Goal: Task Accomplishment & Management: Complete application form

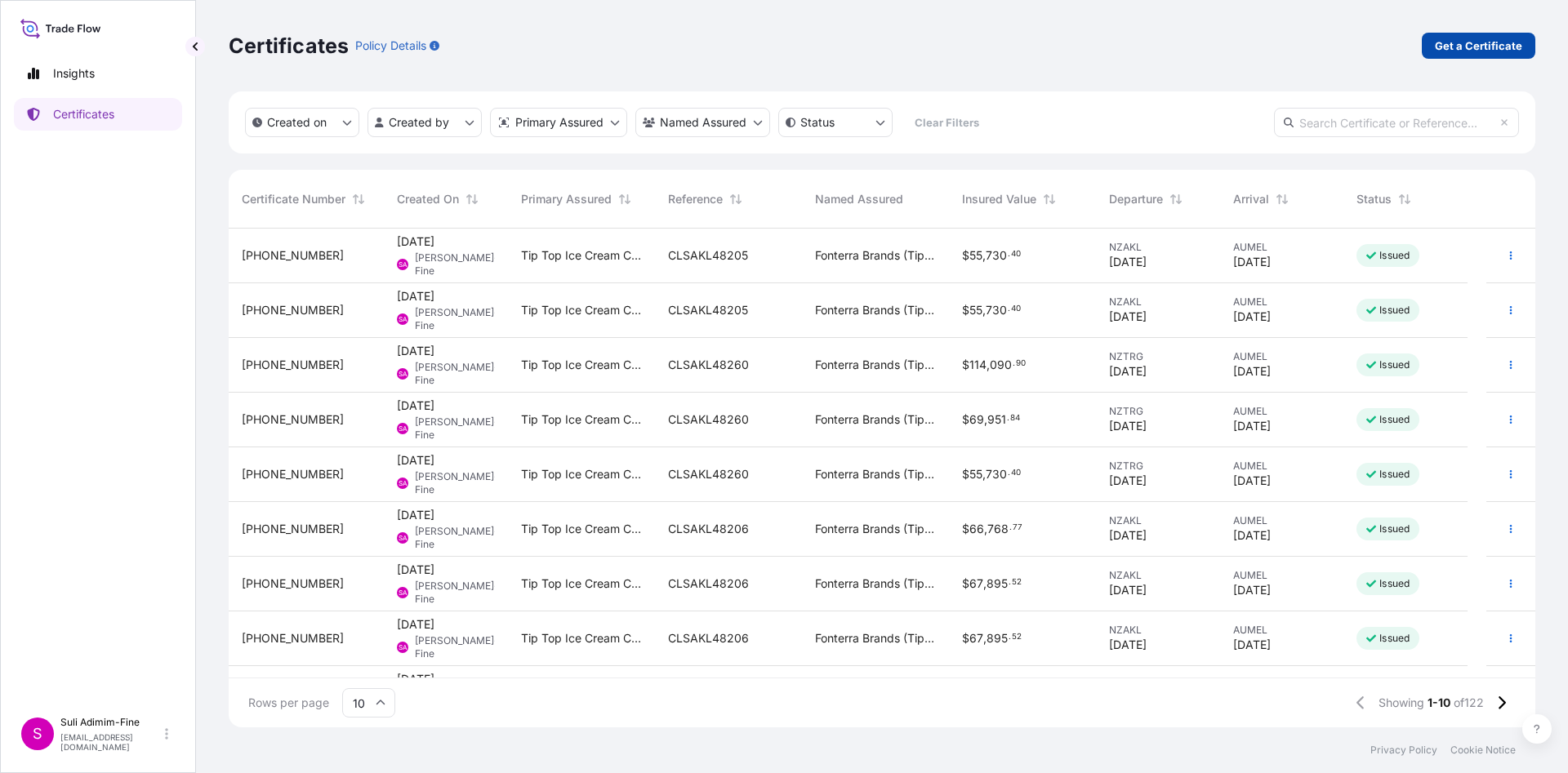
scroll to position [489, 1288]
click at [1440, 39] on p "Get a Certificate" at bounding box center [1478, 45] width 88 height 16
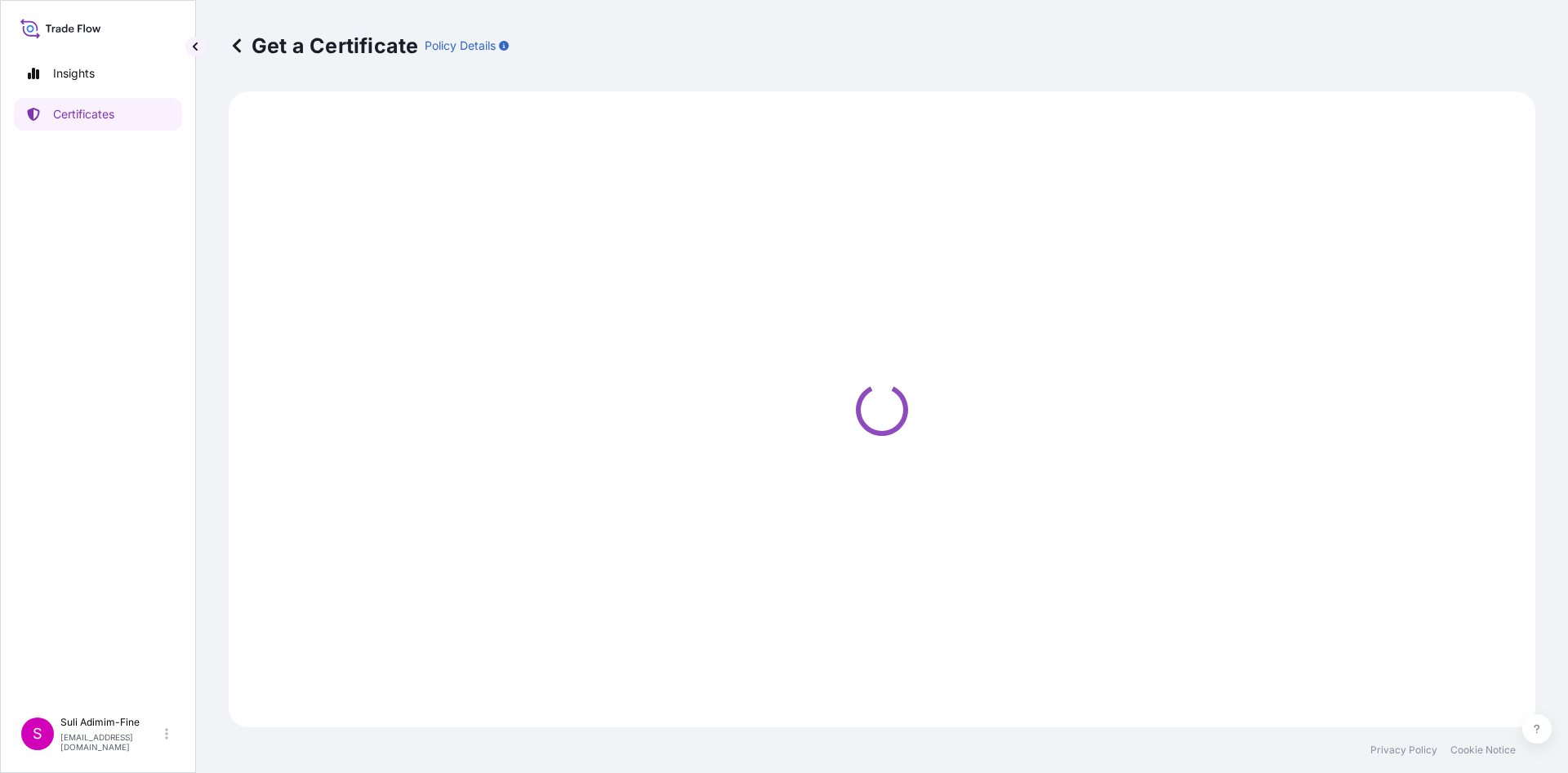
select select "Ocean Vessel"
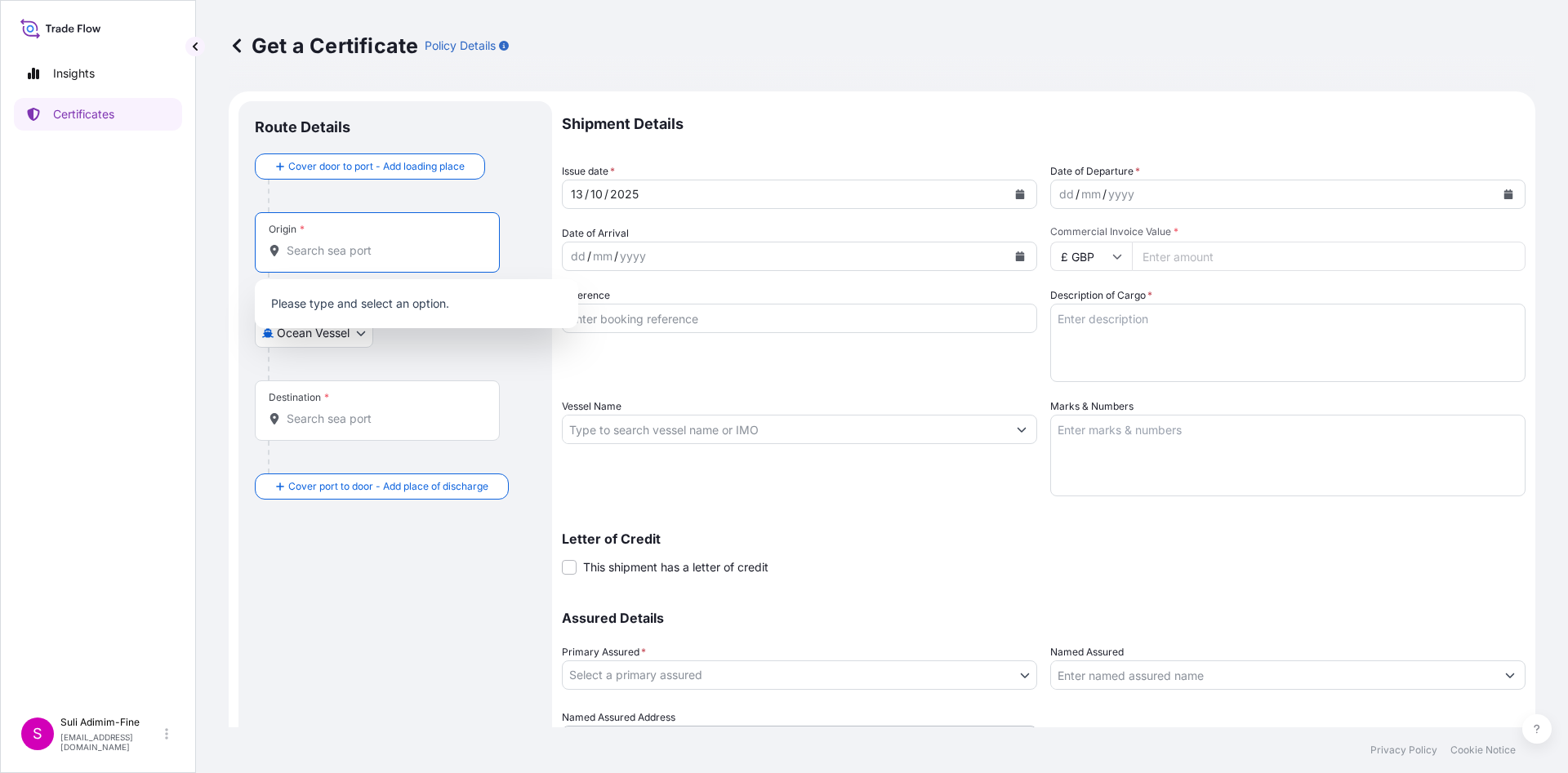
click at [414, 250] on input "Origin *" at bounding box center [383, 250] width 193 height 16
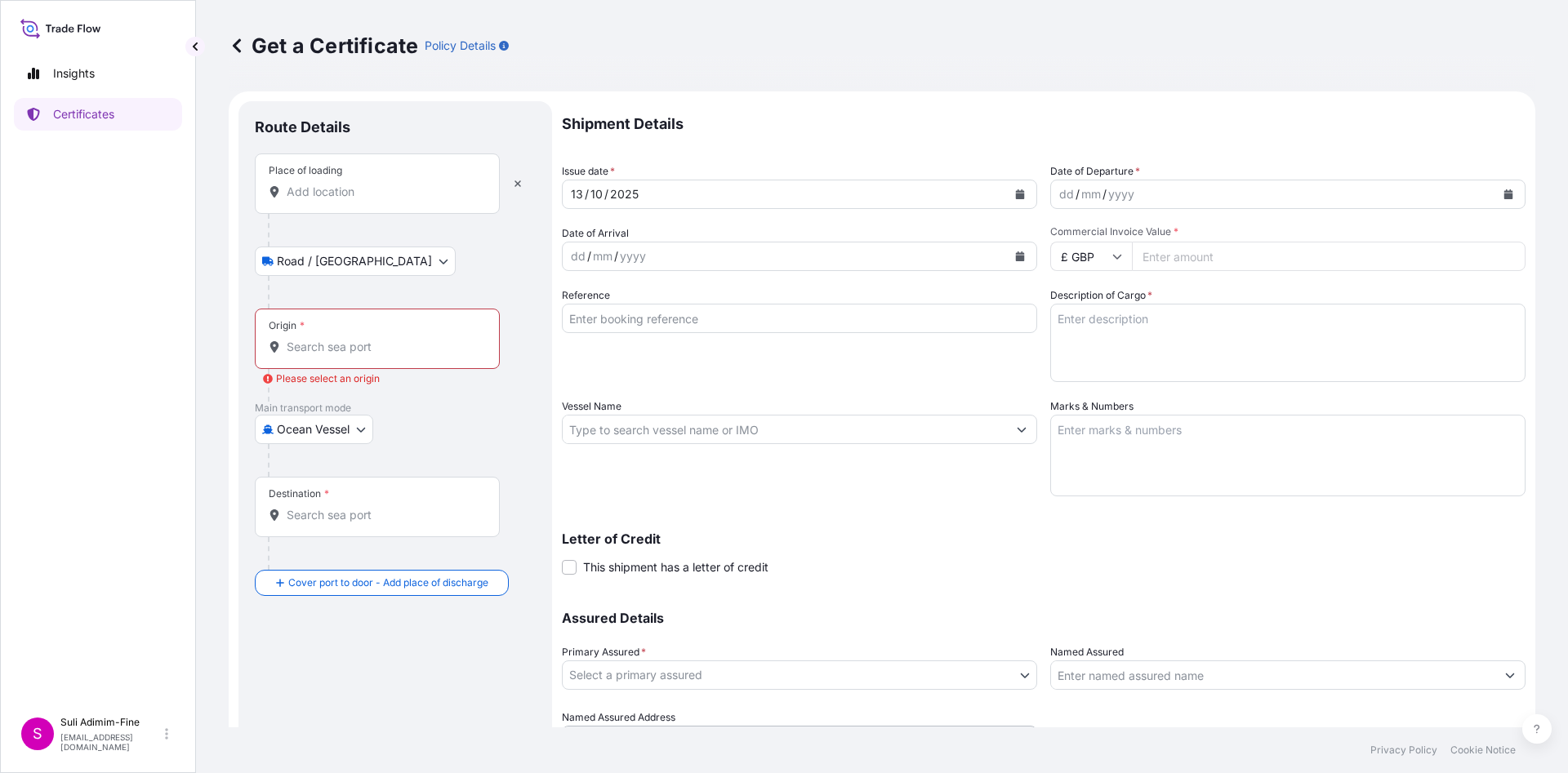
click at [381, 204] on div "Place of loading" at bounding box center [378, 184] width 245 height 60
click at [381, 200] on input "Place of loading" at bounding box center [383, 192] width 193 height 16
type input "N"
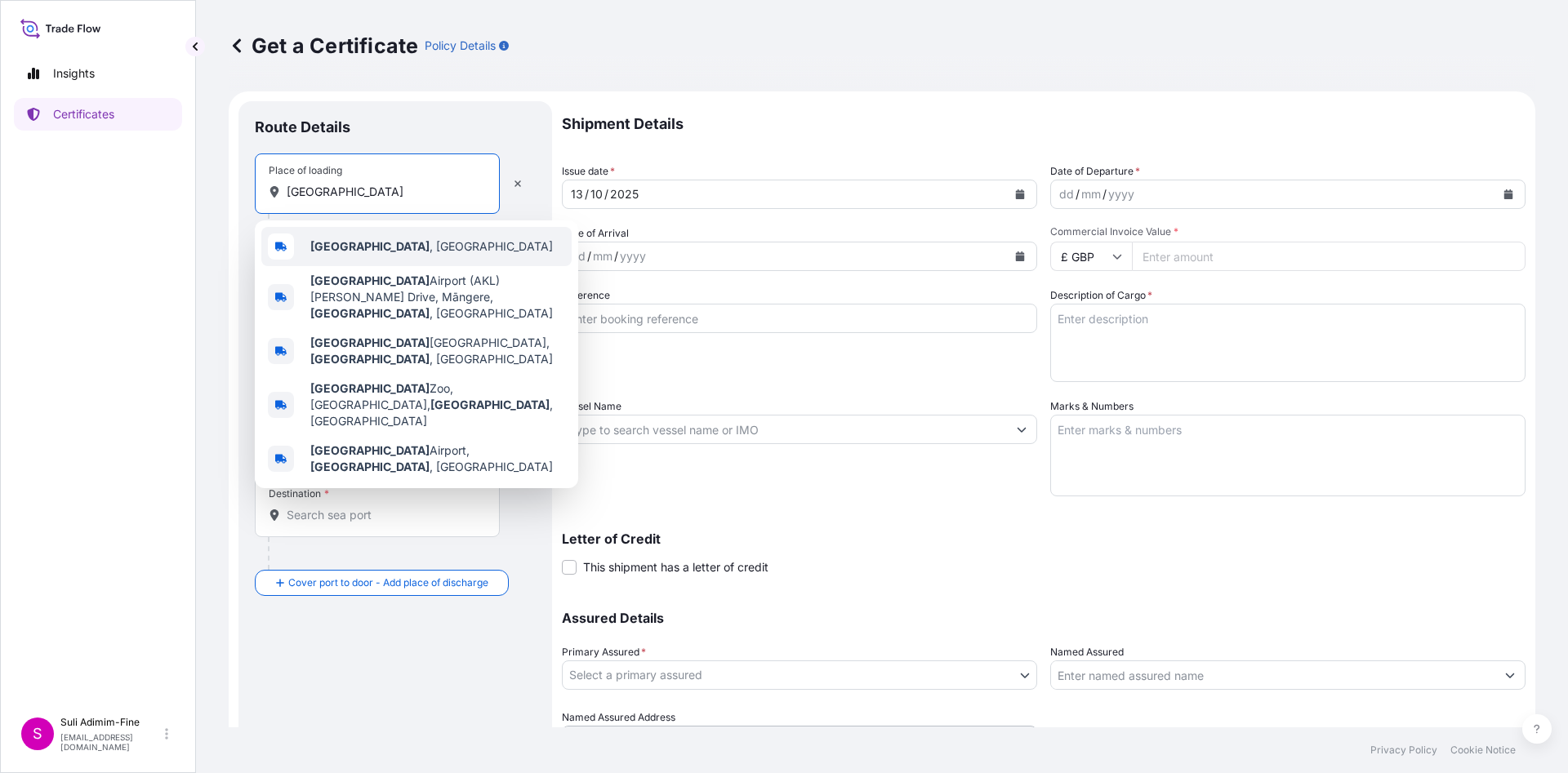
click at [368, 242] on span "[GEOGRAPHIC_DATA] , [GEOGRAPHIC_DATA]" at bounding box center [431, 246] width 243 height 16
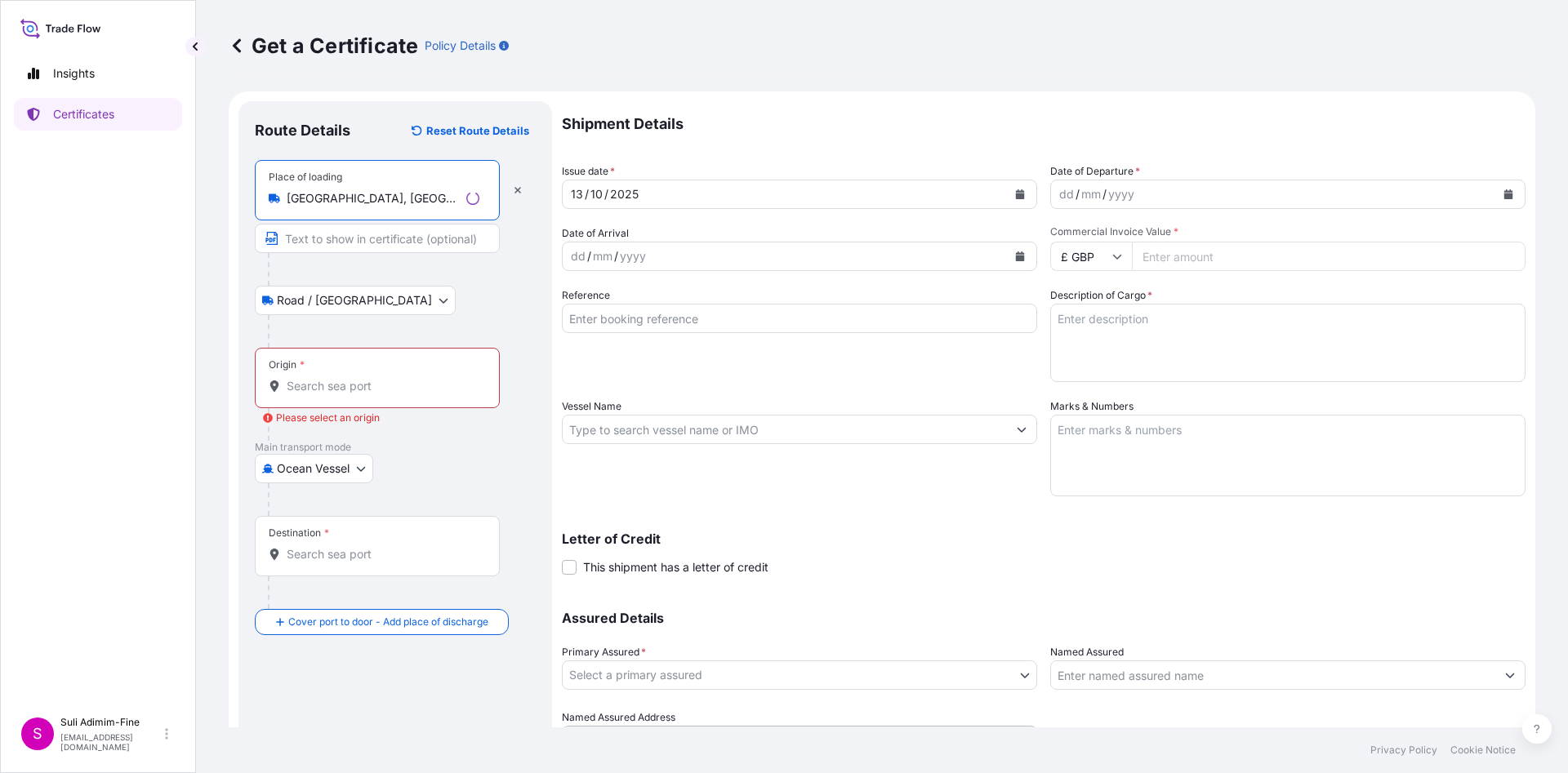
type input "[GEOGRAPHIC_DATA], [GEOGRAPHIC_DATA]"
click at [364, 239] on input "Text to appear on certificate" at bounding box center [378, 238] width 245 height 29
click at [299, 364] on span "*" at bounding box center [301, 365] width 5 height 13
click at [299, 378] on input "Origin * Please select an origin" at bounding box center [383, 386] width 193 height 16
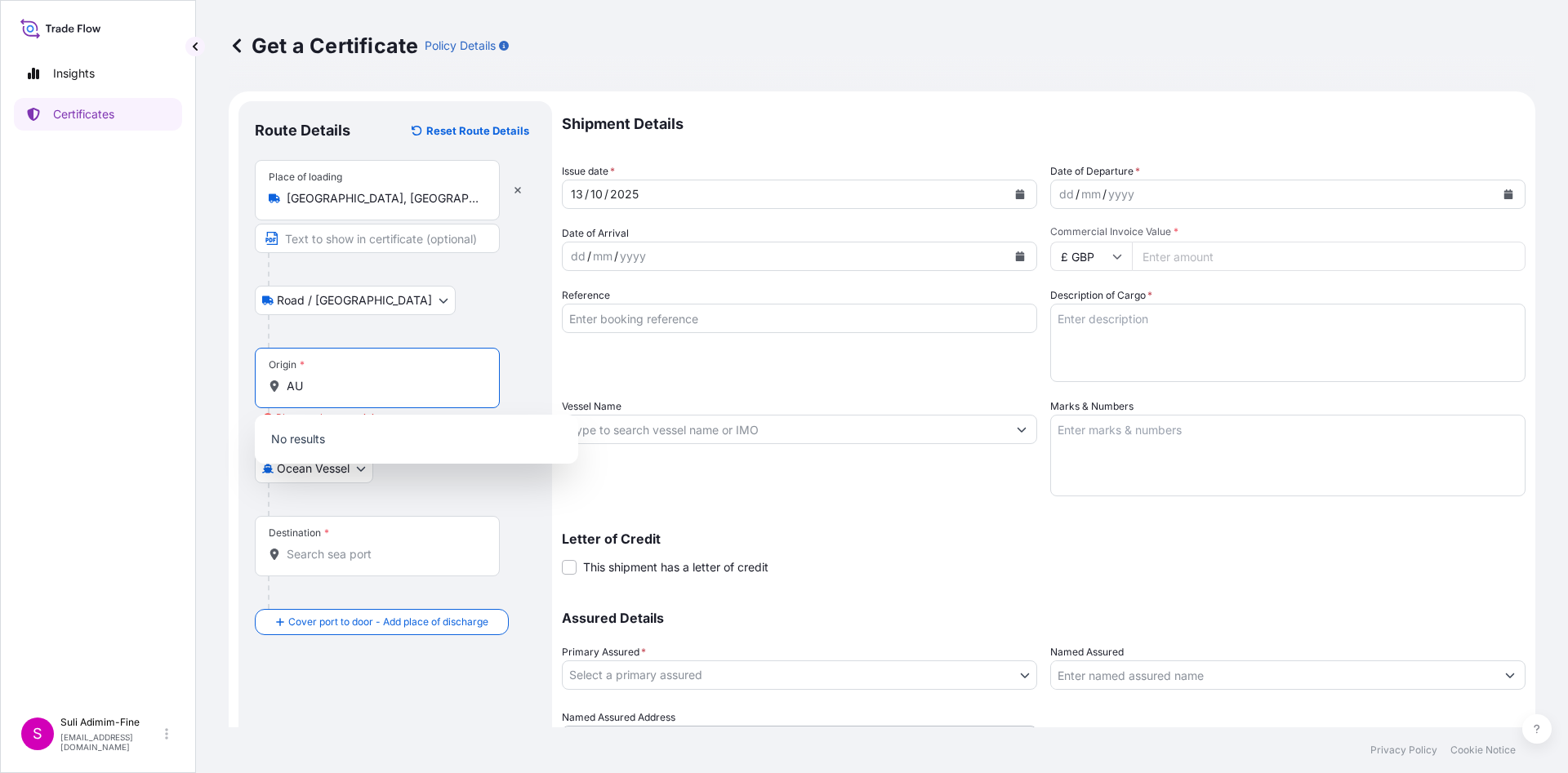
type input "A"
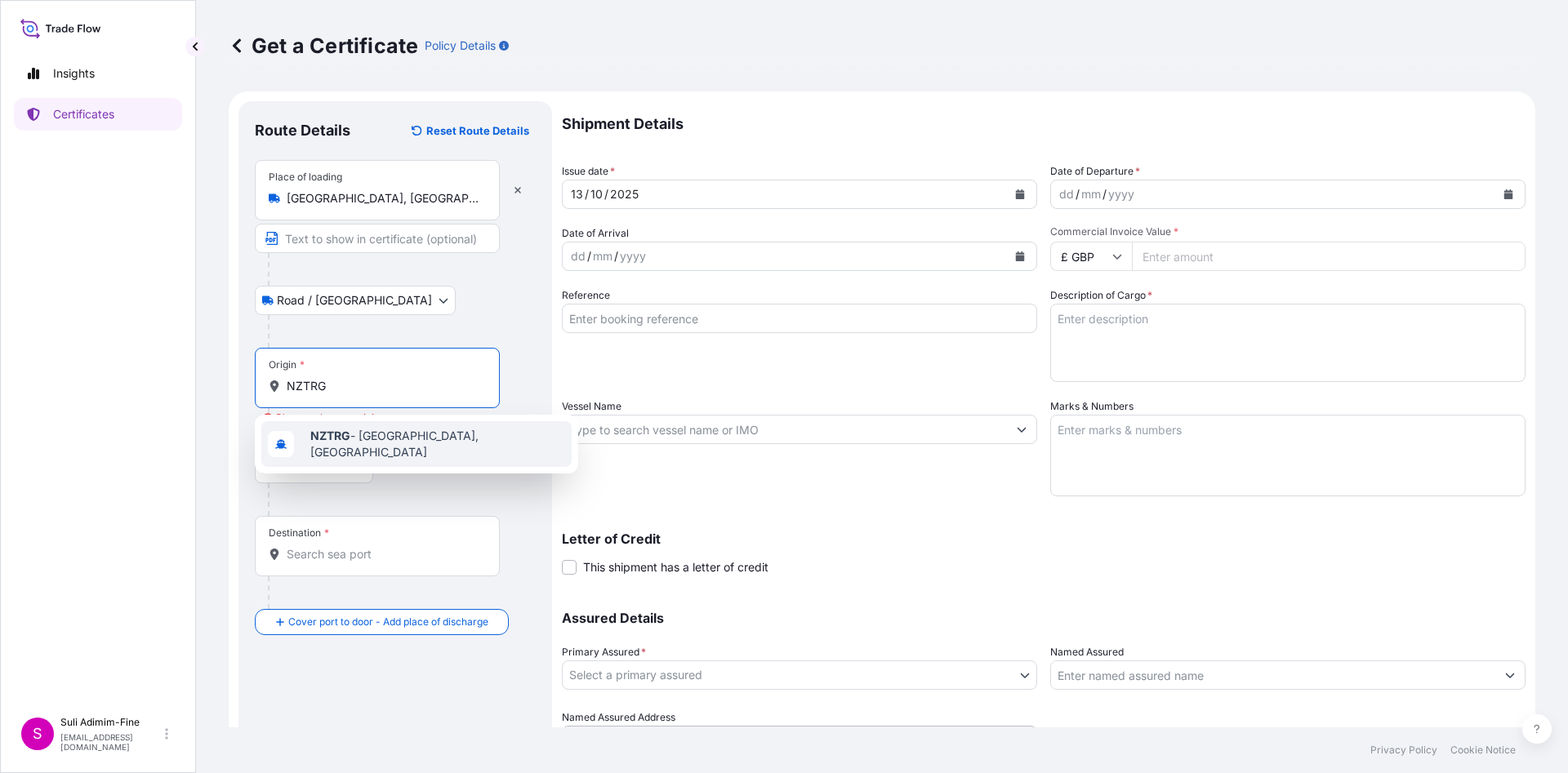
click at [336, 438] on b "NZTRG" at bounding box center [330, 435] width 40 height 14
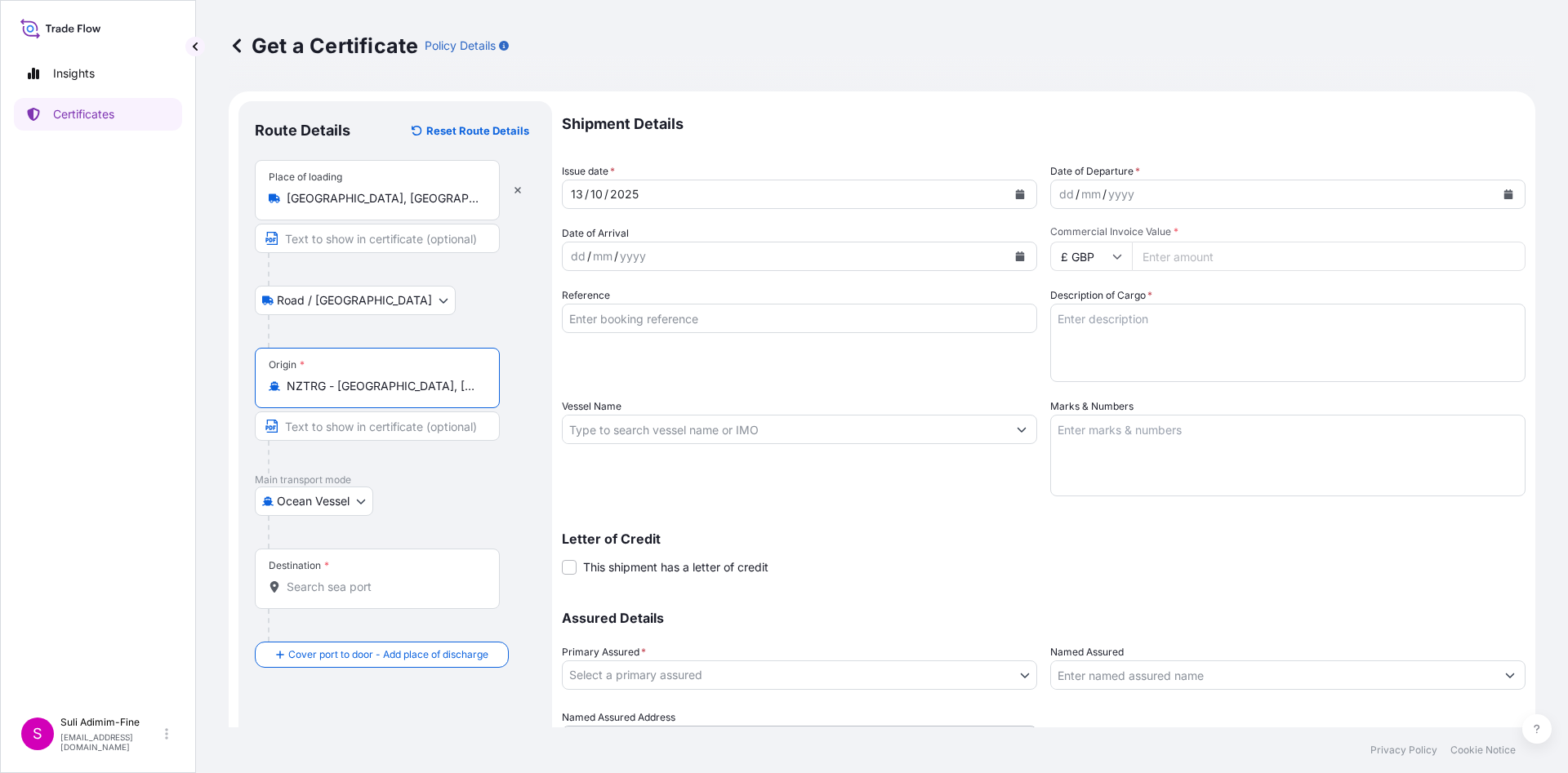
type input "NZTRG - [GEOGRAPHIC_DATA], [GEOGRAPHIC_DATA]"
click at [318, 598] on div "Destination *" at bounding box center [378, 579] width 245 height 60
click at [318, 596] on input "Destination *" at bounding box center [383, 586] width 193 height 16
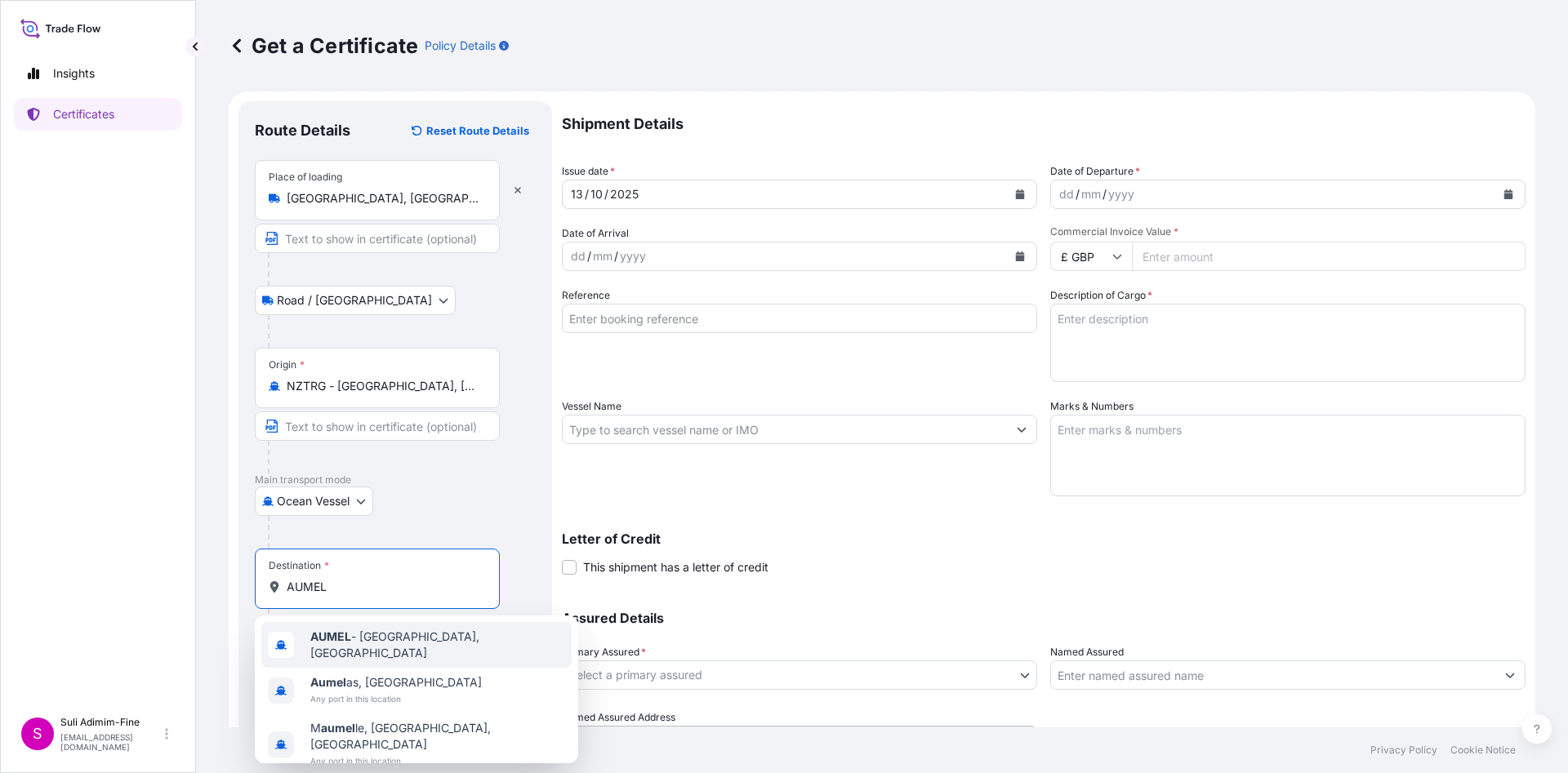
click at [340, 632] on div "AUMEL - [GEOGRAPHIC_DATA], [GEOGRAPHIC_DATA]" at bounding box center [416, 645] width 311 height 45
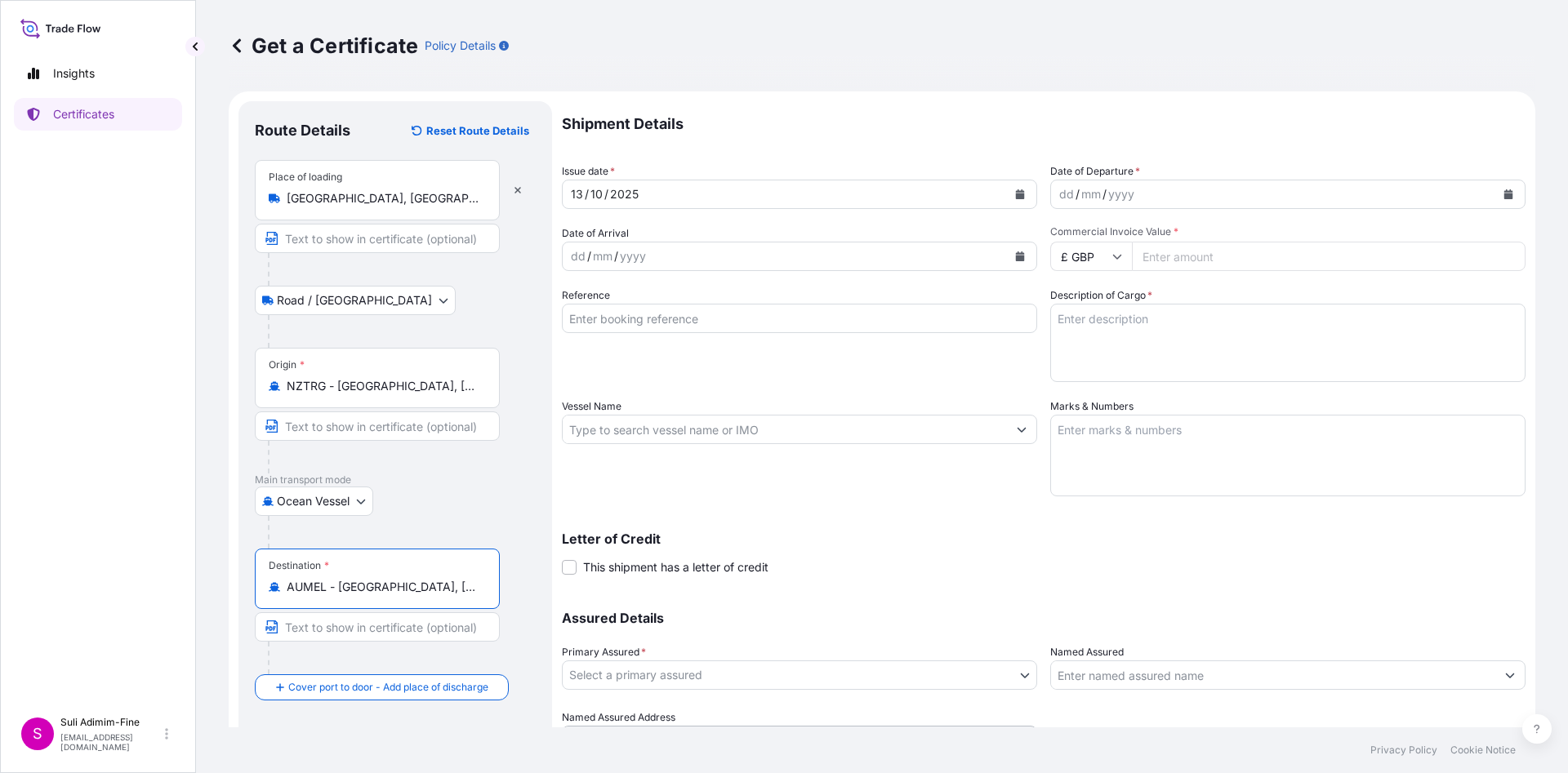
type input "AUMEL - [GEOGRAPHIC_DATA], [GEOGRAPHIC_DATA]"
click at [1495, 187] on button "Calendar" at bounding box center [1509, 194] width 26 height 26
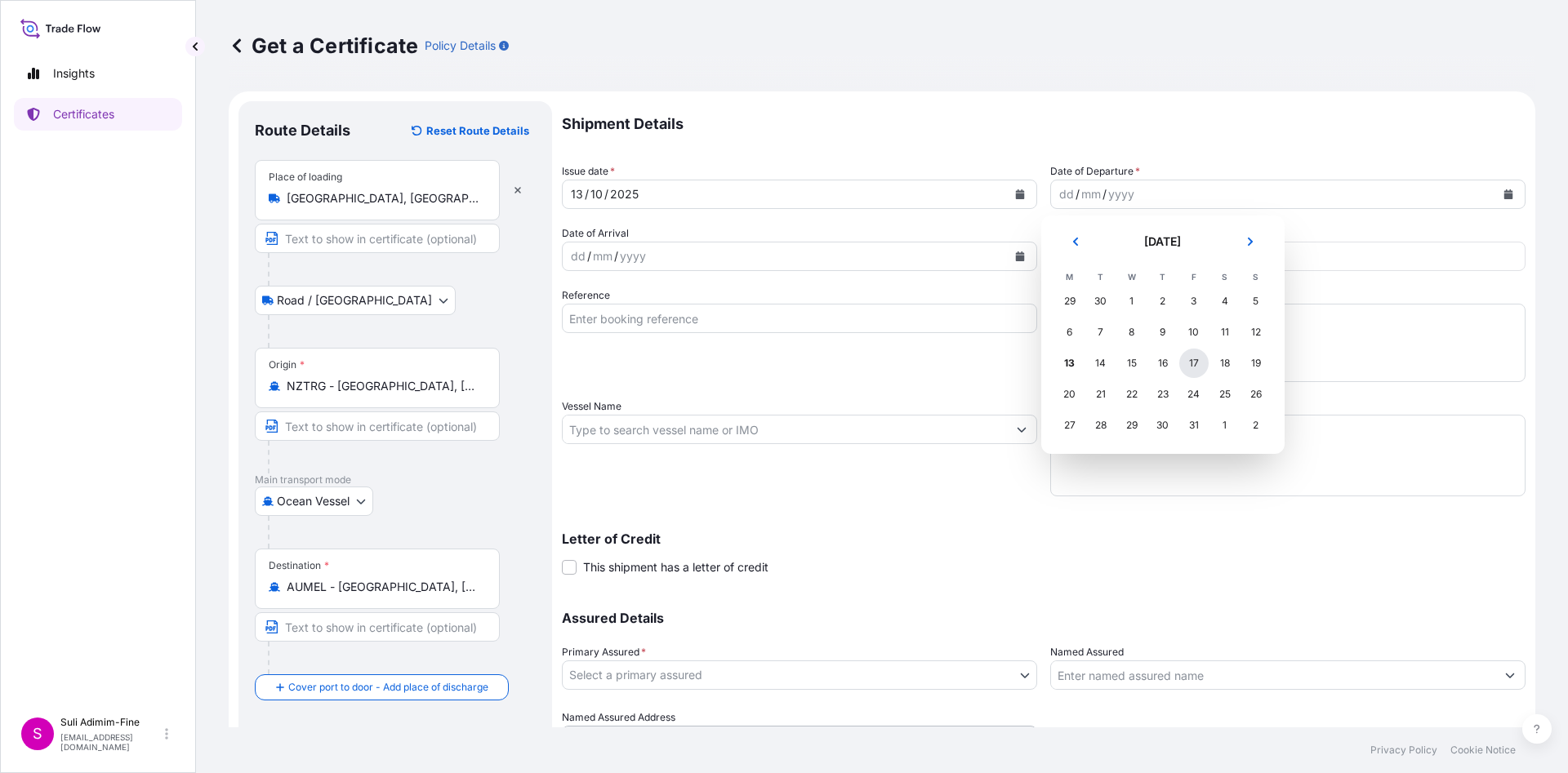
click at [1193, 356] on div "17" at bounding box center [1193, 362] width 29 height 29
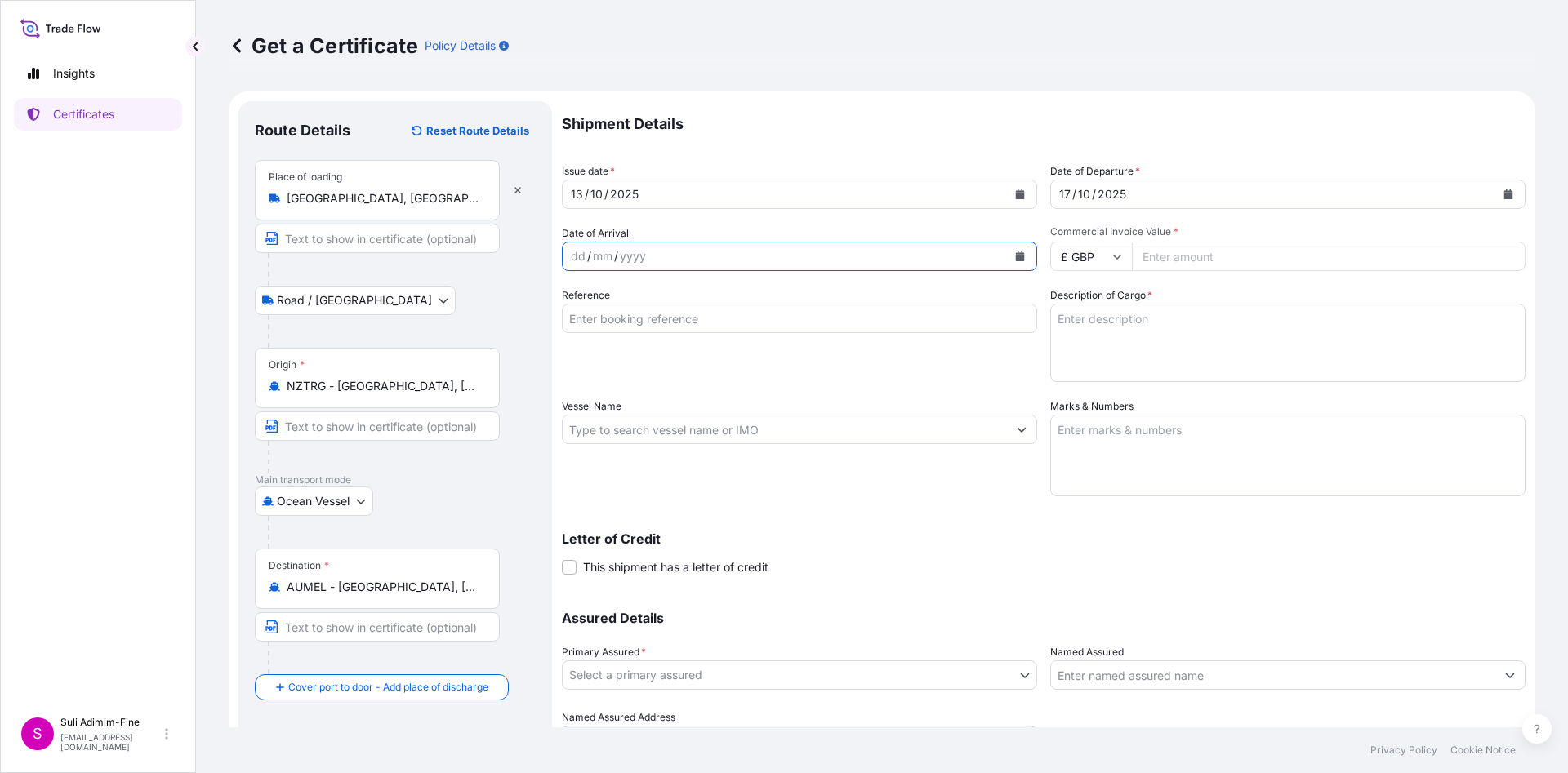
click at [1020, 249] on button "Calendar" at bounding box center [1020, 257] width 26 height 26
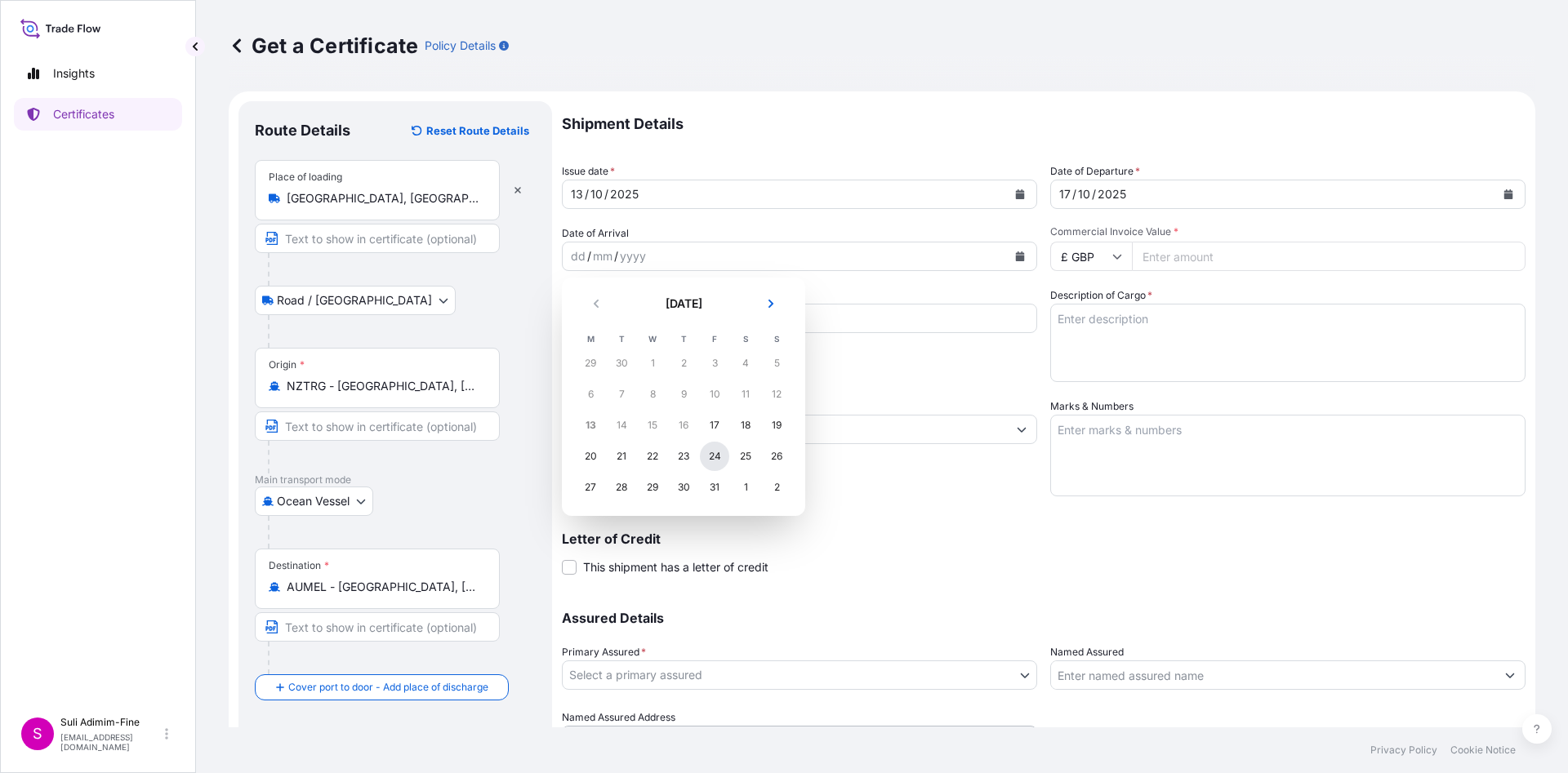
click at [717, 456] on div "24" at bounding box center [714, 456] width 29 height 29
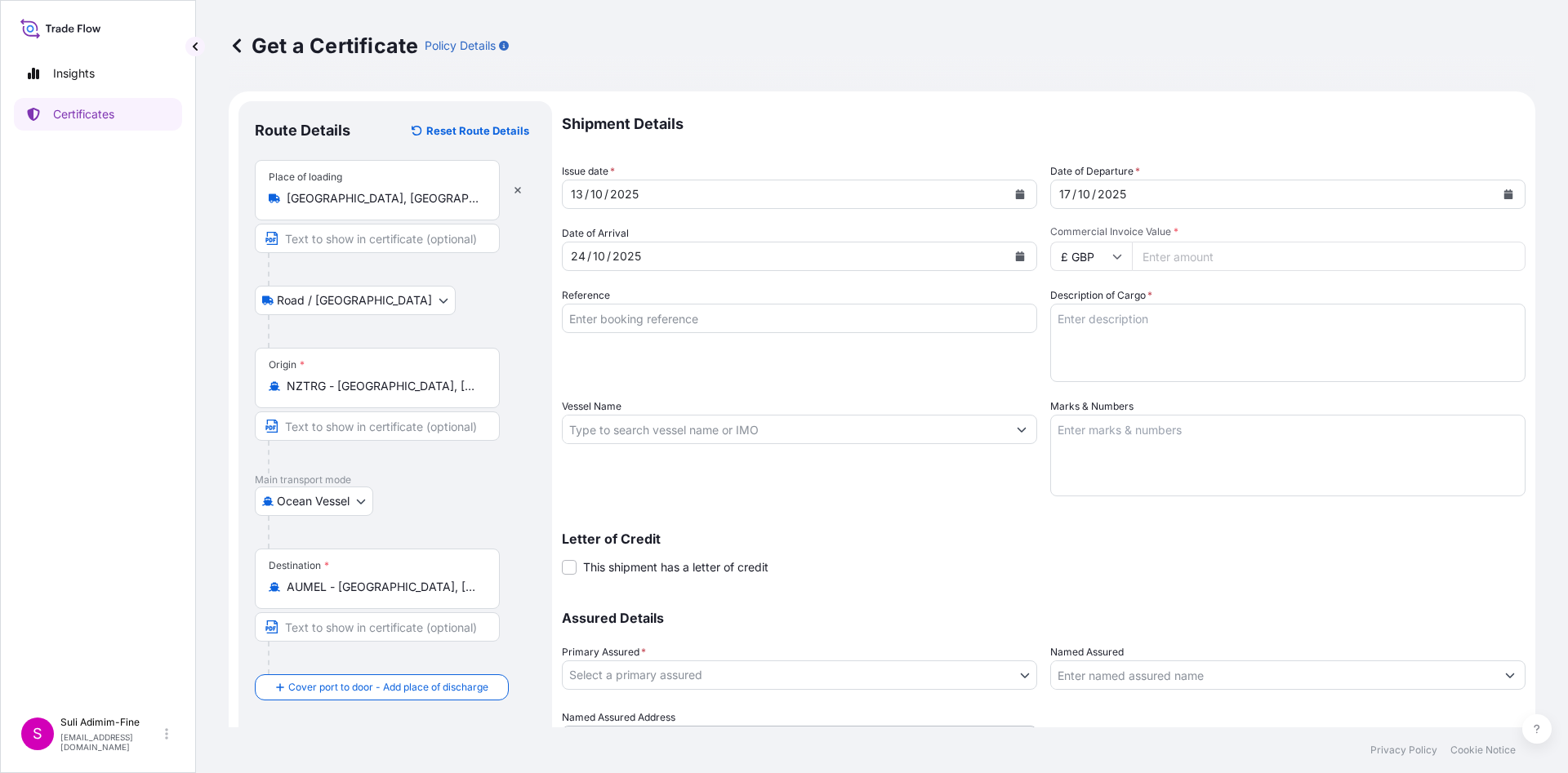
click at [1095, 257] on input "£ GBP" at bounding box center [1090, 256] width 82 height 29
click at [1072, 191] on div "$ NZD" at bounding box center [1082, 176] width 69 height 31
type input "$ NZD"
click at [793, 429] on input "Vessel Name" at bounding box center [784, 429] width 445 height 29
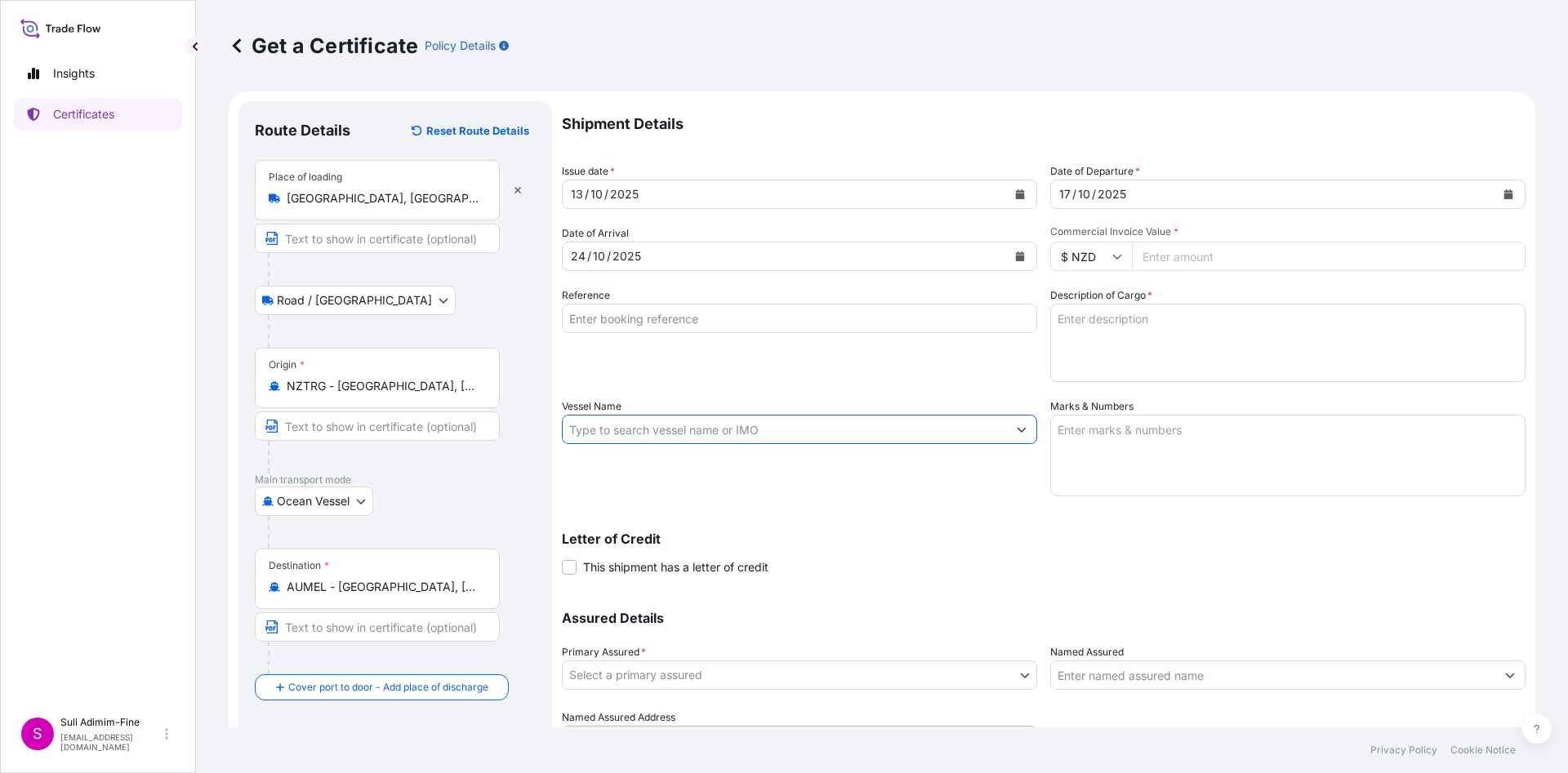
paste input "[PERSON_NAME] 538"
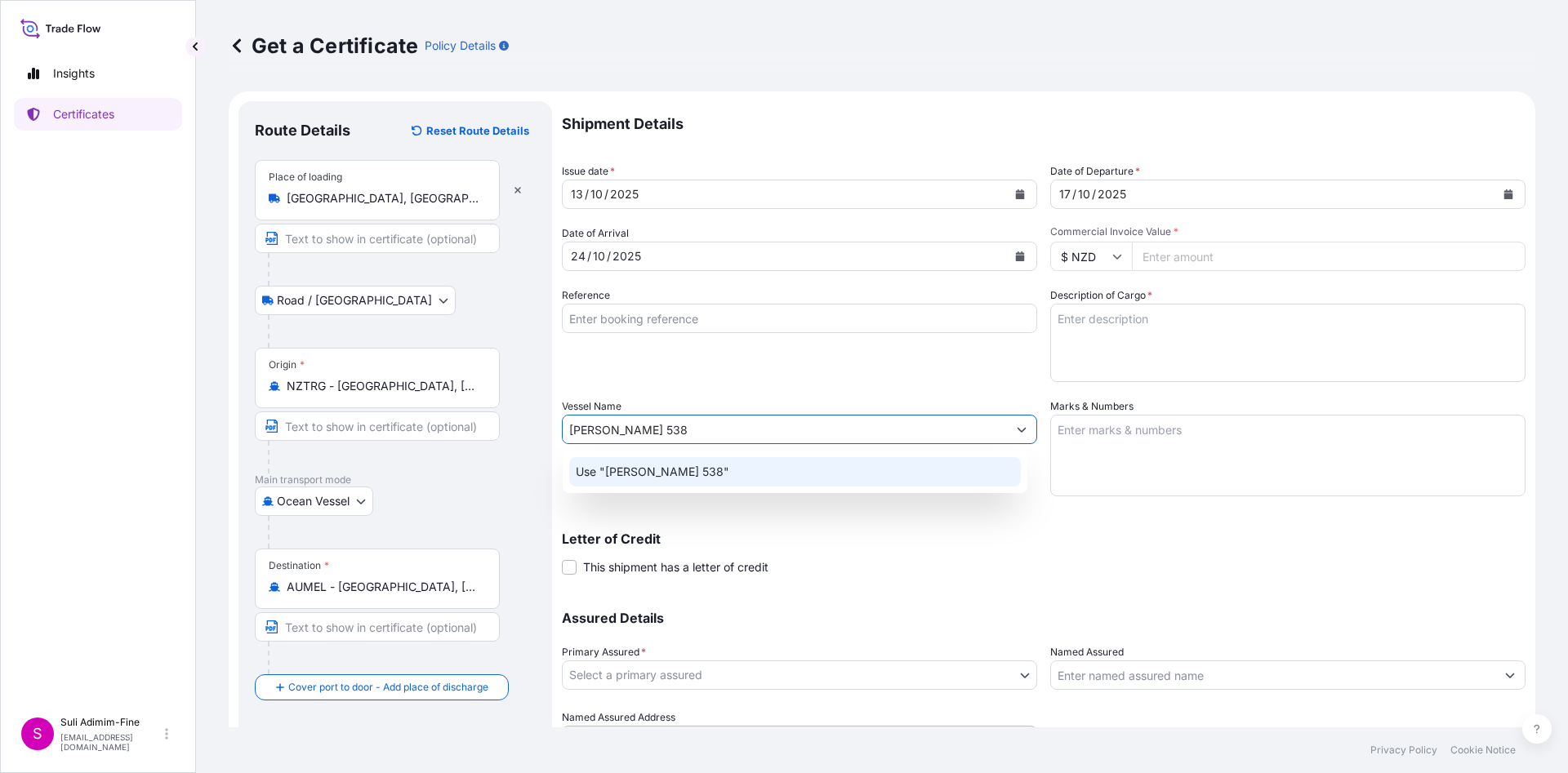
type input "[PERSON_NAME] 538"
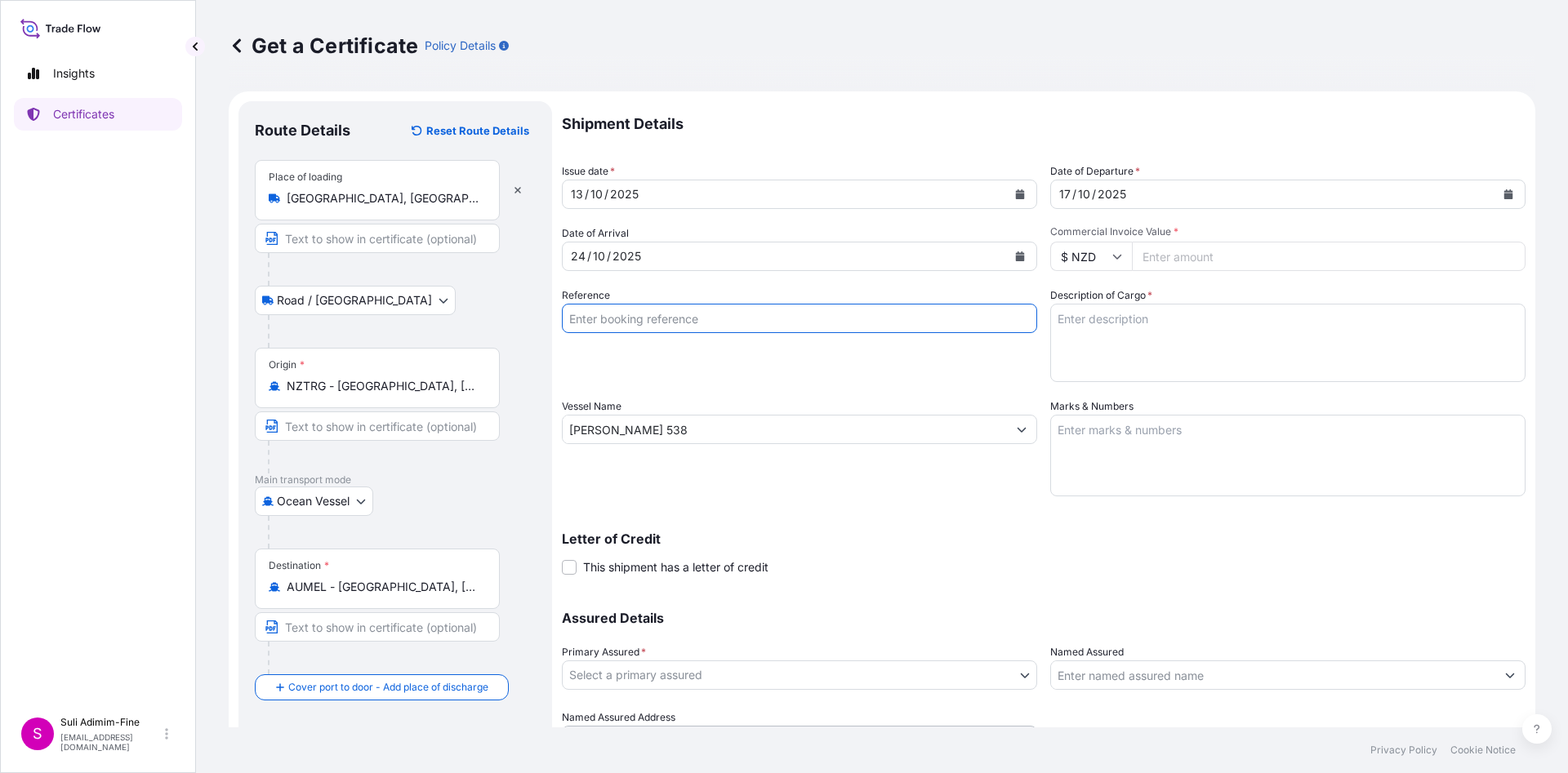
click at [699, 320] on input "Reference" at bounding box center [799, 318] width 475 height 29
paste input "CLSAKL48262"
type input "CLSAKL48262"
click at [1175, 256] on input "Commercial Invoice Value *" at bounding box center [1328, 256] width 394 height 29
paste input "104214.00"
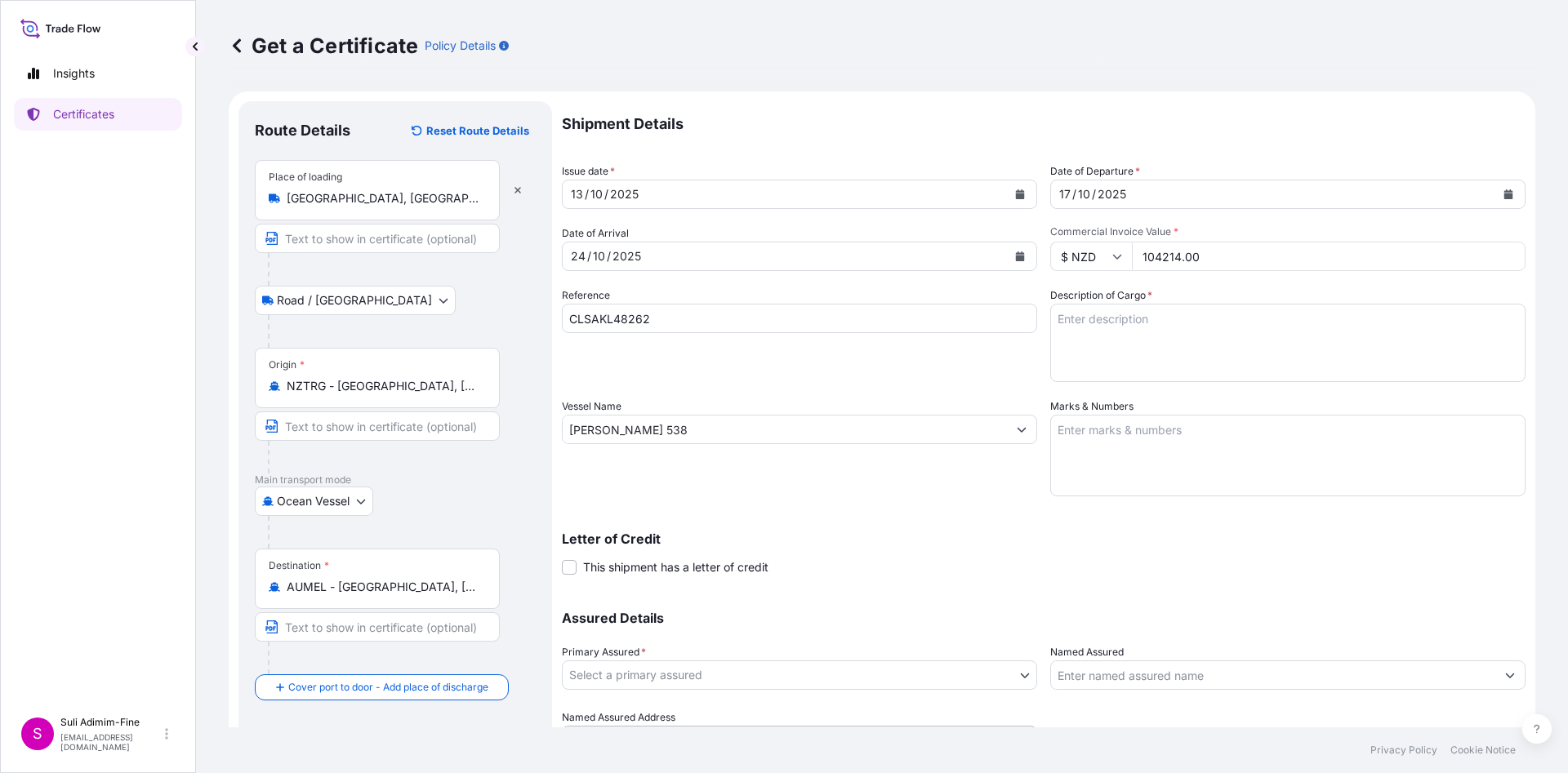
type input "104214.00"
click at [1130, 328] on textarea "Description of Cargo *" at bounding box center [1287, 343] width 475 height 78
paste textarea "Assorted cartons of ice cream"
type textarea "Assorted cartons of ice cream"
click at [1131, 432] on textarea "Marks & Numbers" at bounding box center [1287, 455] width 475 height 82
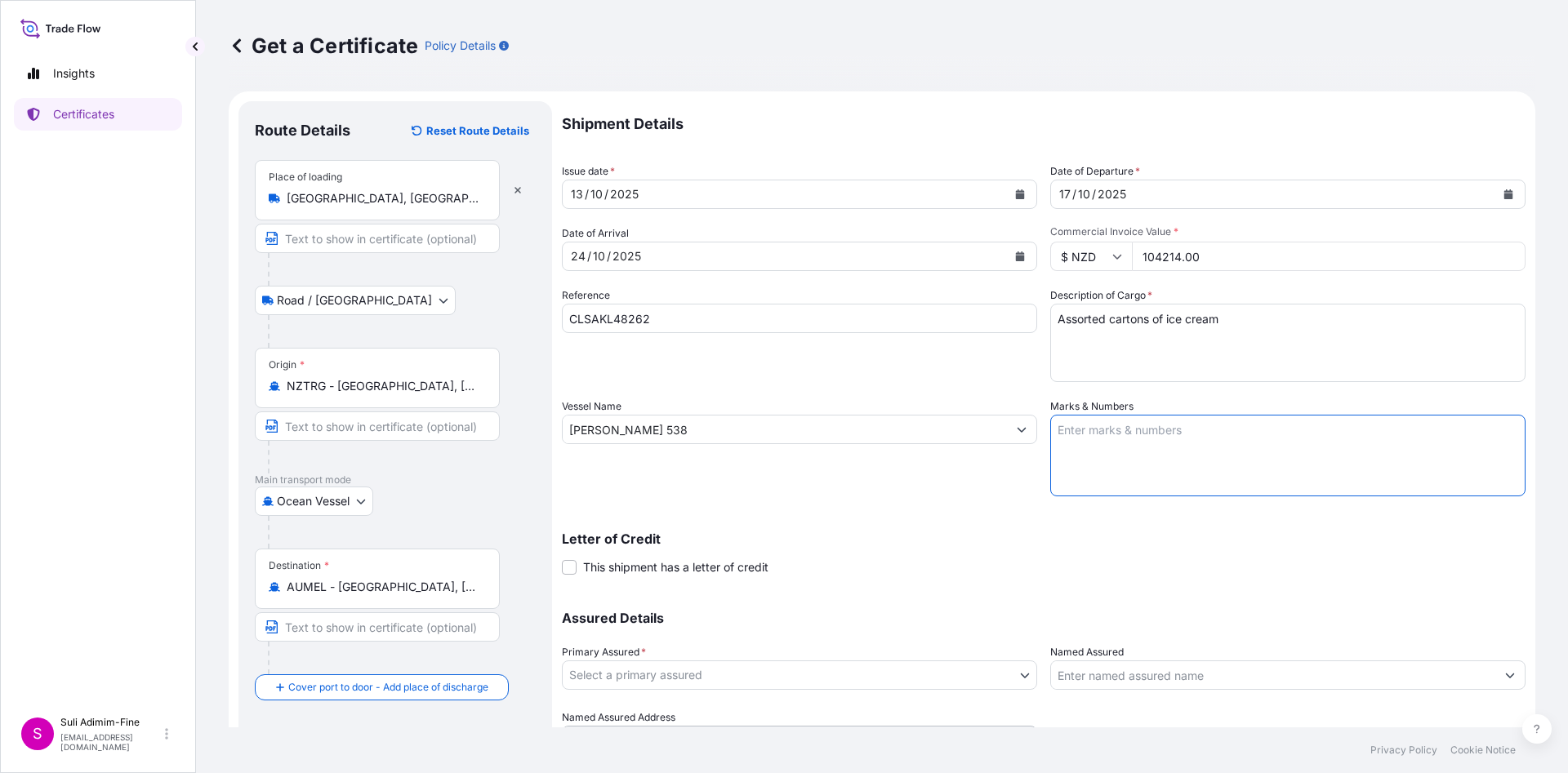
paste textarea "2400 CASES OF PRODUCT -25 DEGREES 1x40FT REEFER"
drag, startPoint x: 1187, startPoint y: 455, endPoint x: 1044, endPoint y: 415, distance: 148.5
click at [1050, 415] on textarea "2400 CASES OF PRODUCT -25 DEGREES 1x40FT REEFER" at bounding box center [1287, 455] width 475 height 82
paste textarea "Shipment: 1001824"
click at [1165, 427] on textarea "Shipment: 1001824 2400 CASES OF PRODUCT -25 DEGREES 1x40FT REEFER" at bounding box center [1287, 455] width 475 height 82
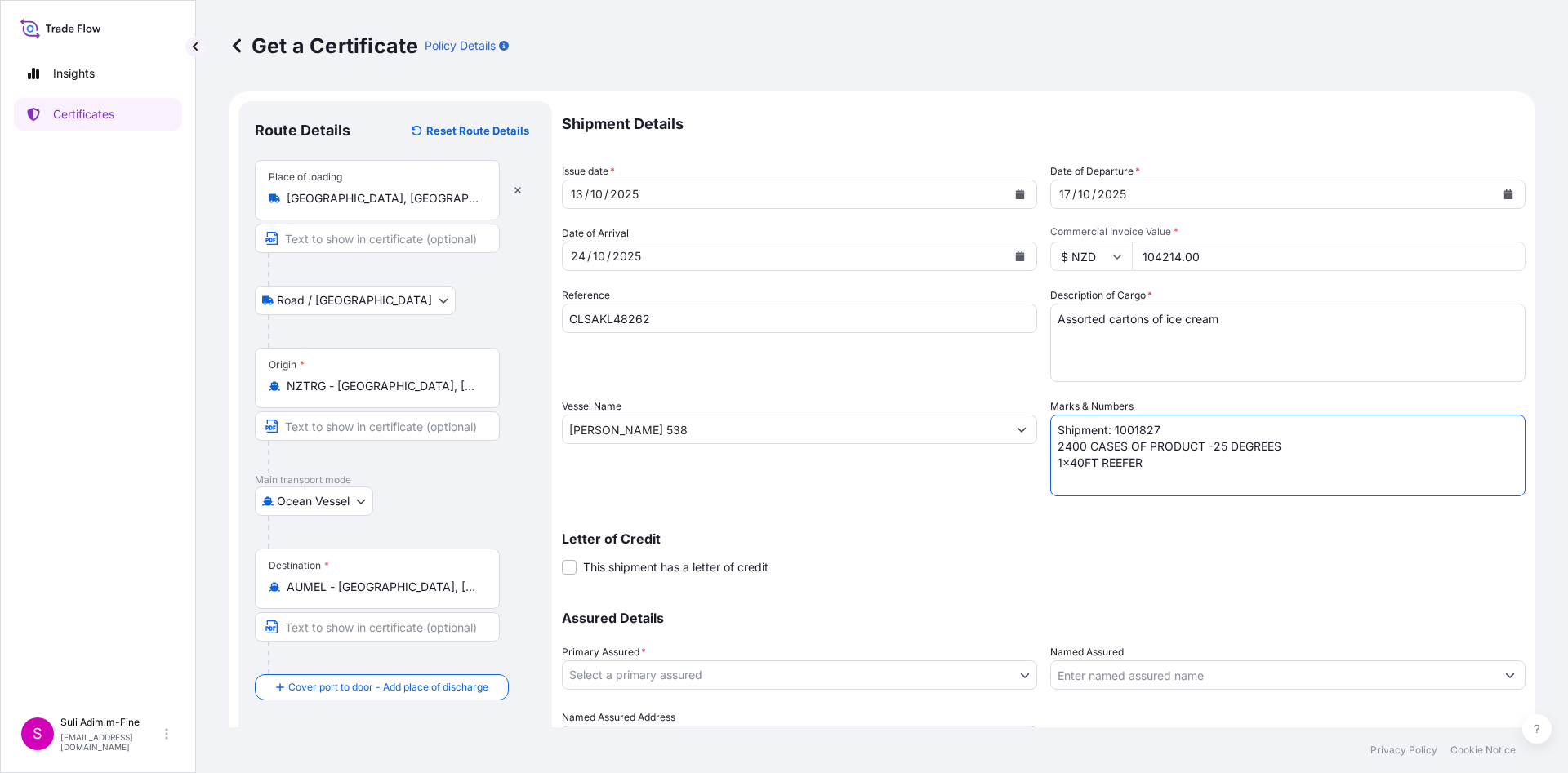
click at [1062, 447] on textarea "Shipment: 1001827 2400 CASES OF PRODUCT -25 DEGREES 1x40FT REEFER" at bounding box center [1287, 455] width 475 height 82
drag, startPoint x: 1159, startPoint y: 475, endPoint x: 1274, endPoint y: 506, distance: 119.1
click at [1274, 506] on div "Shipment Details Issue date * [DATE] Date of Departure * [DATE] Date of Arrival…" at bounding box center [1043, 428] width 964 height 654
type textarea "Shipment: 1001827 3300 CASES OF PRODUCT -25 DEGREES 1x40FT REEFER"
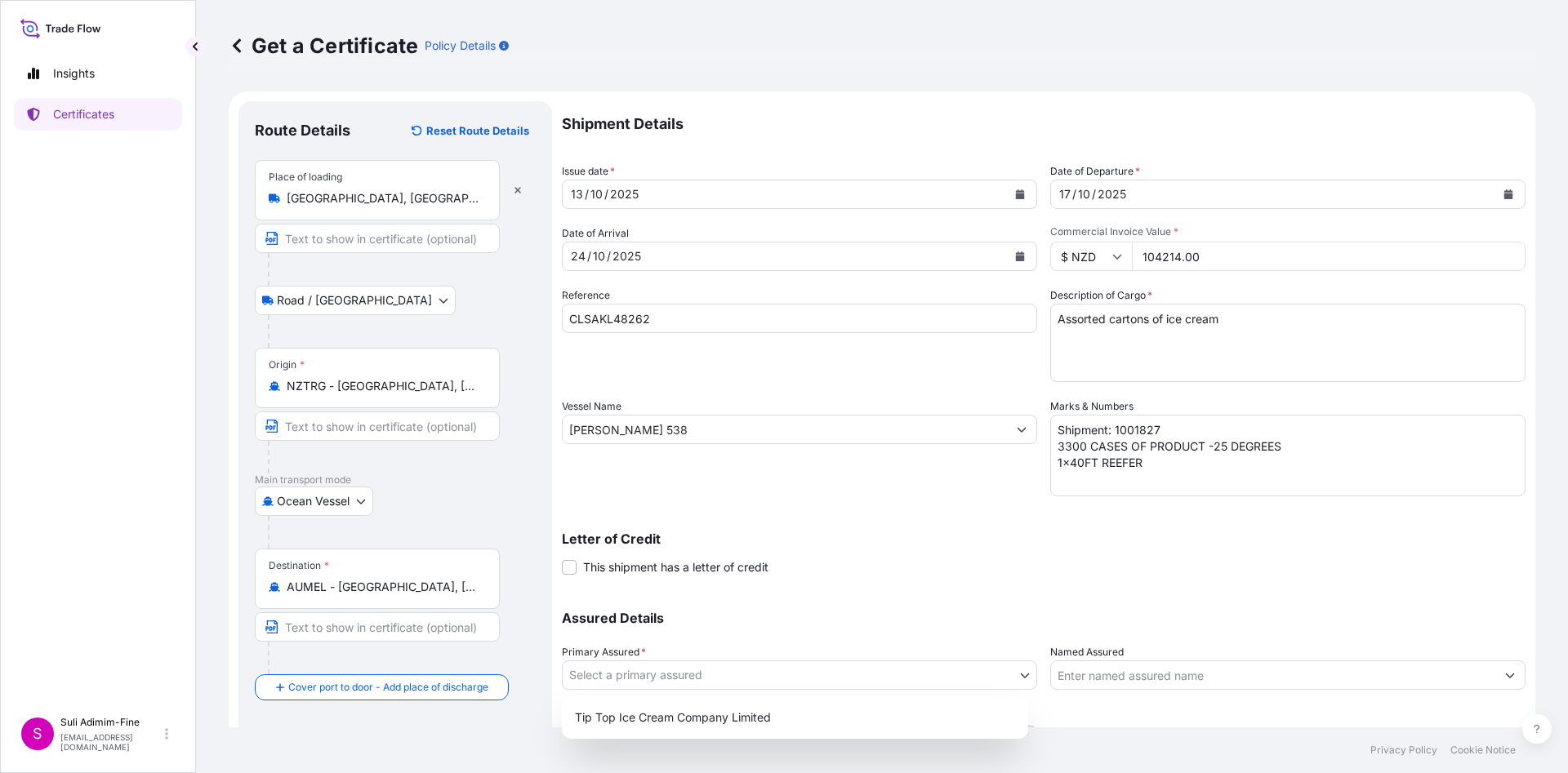
click at [688, 667] on body "Insights Certificates S Suli Adimim-Fine [EMAIL_ADDRESS][DOMAIN_NAME] Get a Cer…" at bounding box center [784, 386] width 1568 height 773
click at [698, 715] on div "Tip Top Ice Cream Company Limited" at bounding box center [795, 717] width 453 height 29
select select "31891"
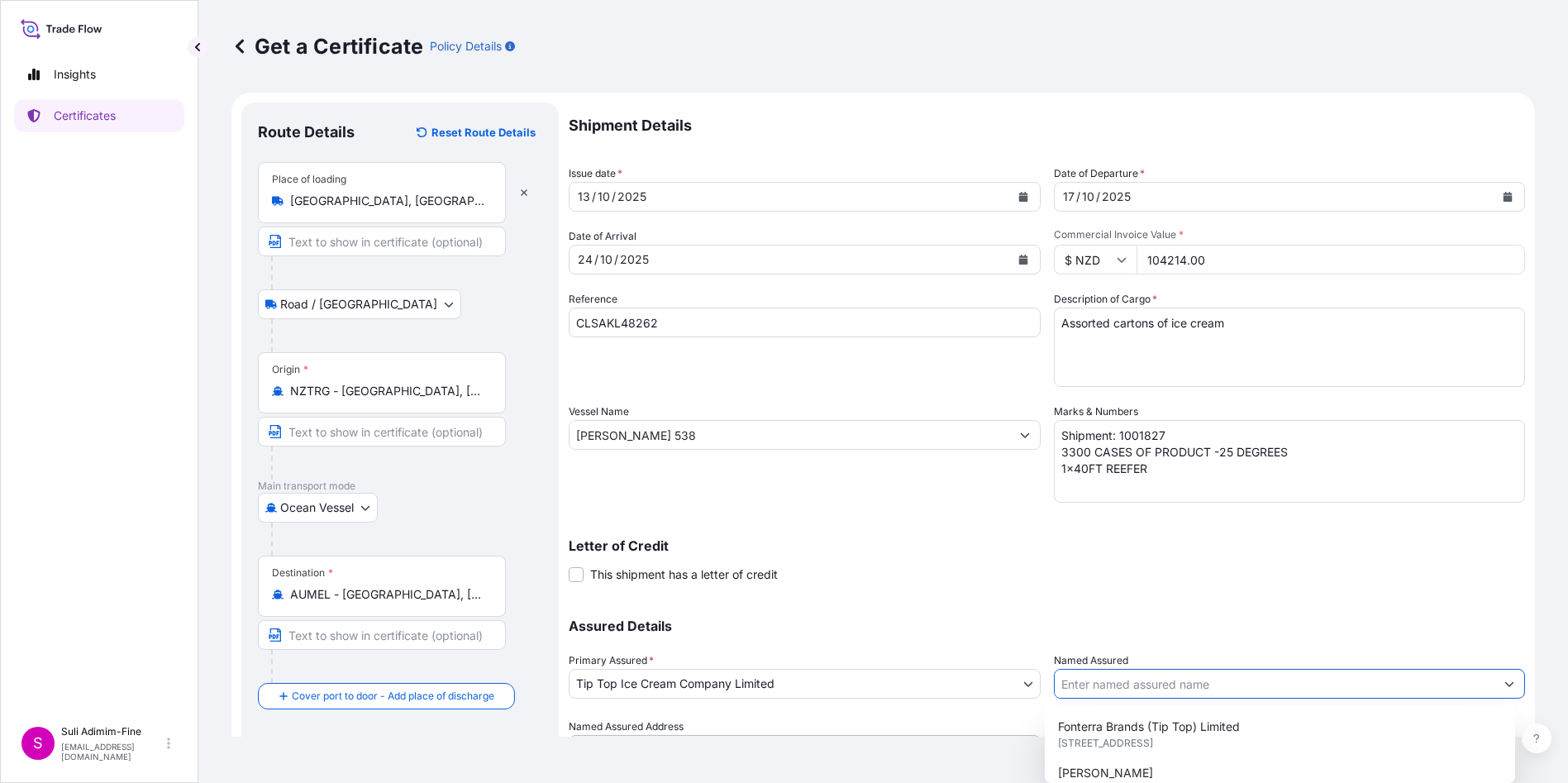
click at [1116, 688] on input "Named Assured" at bounding box center [1275, 684] width 440 height 30
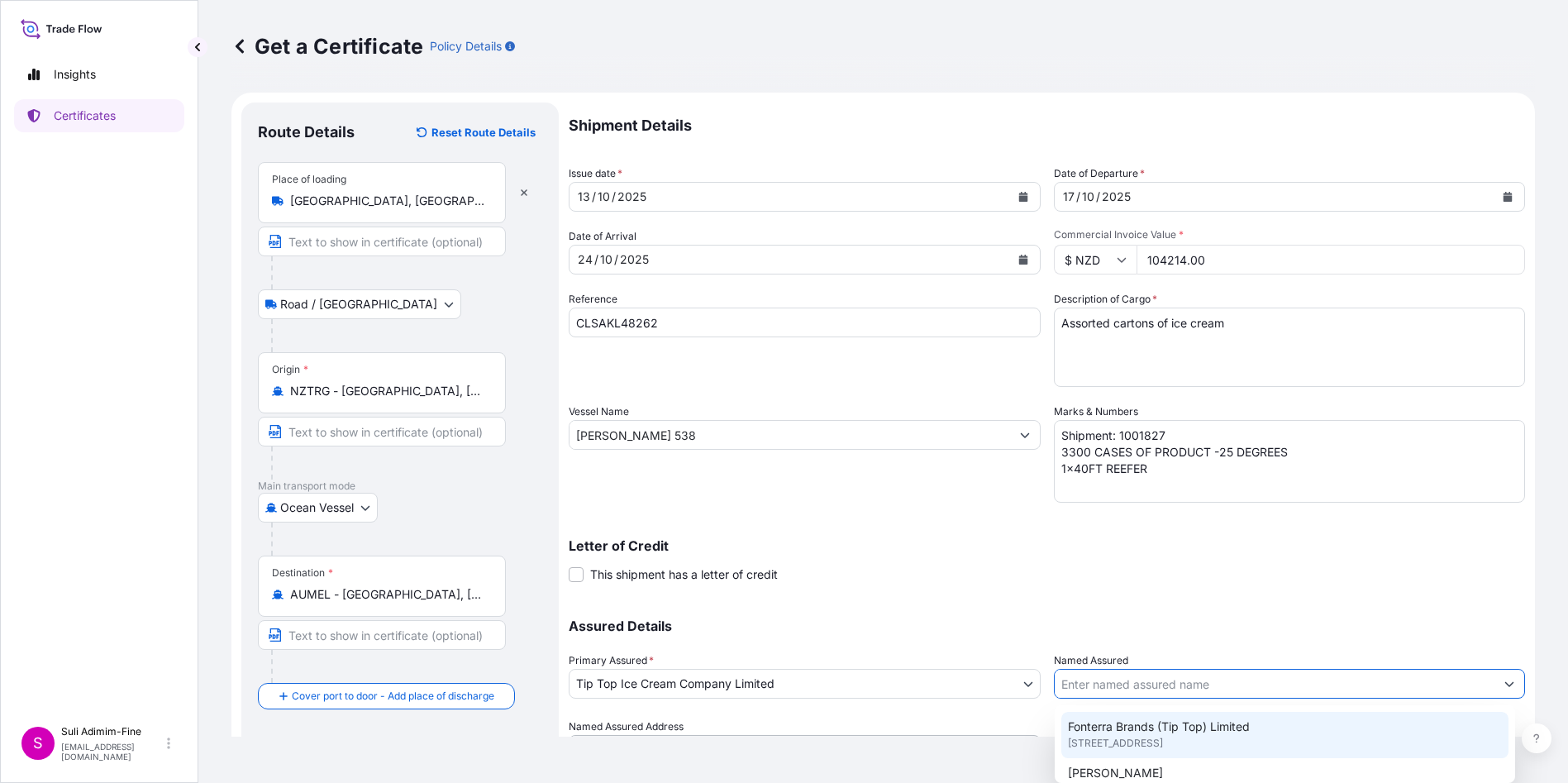
click at [1172, 730] on span "Fonterra Brands (Tip Top) Limited" at bounding box center [1159, 727] width 182 height 16
type input "Fonterra Brands (Tip Top) Limited"
type input "[STREET_ADDRESS]"
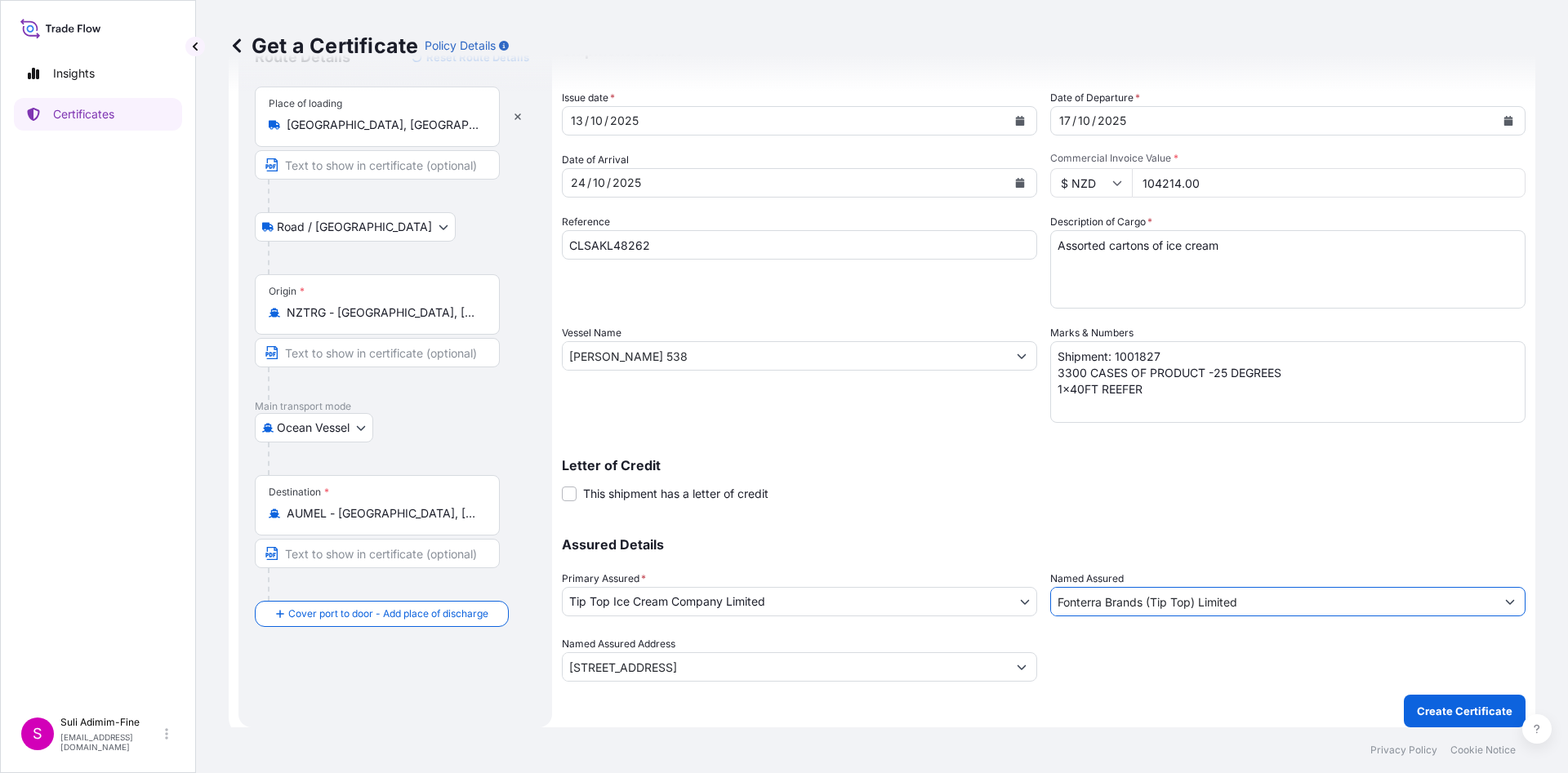
scroll to position [83, 0]
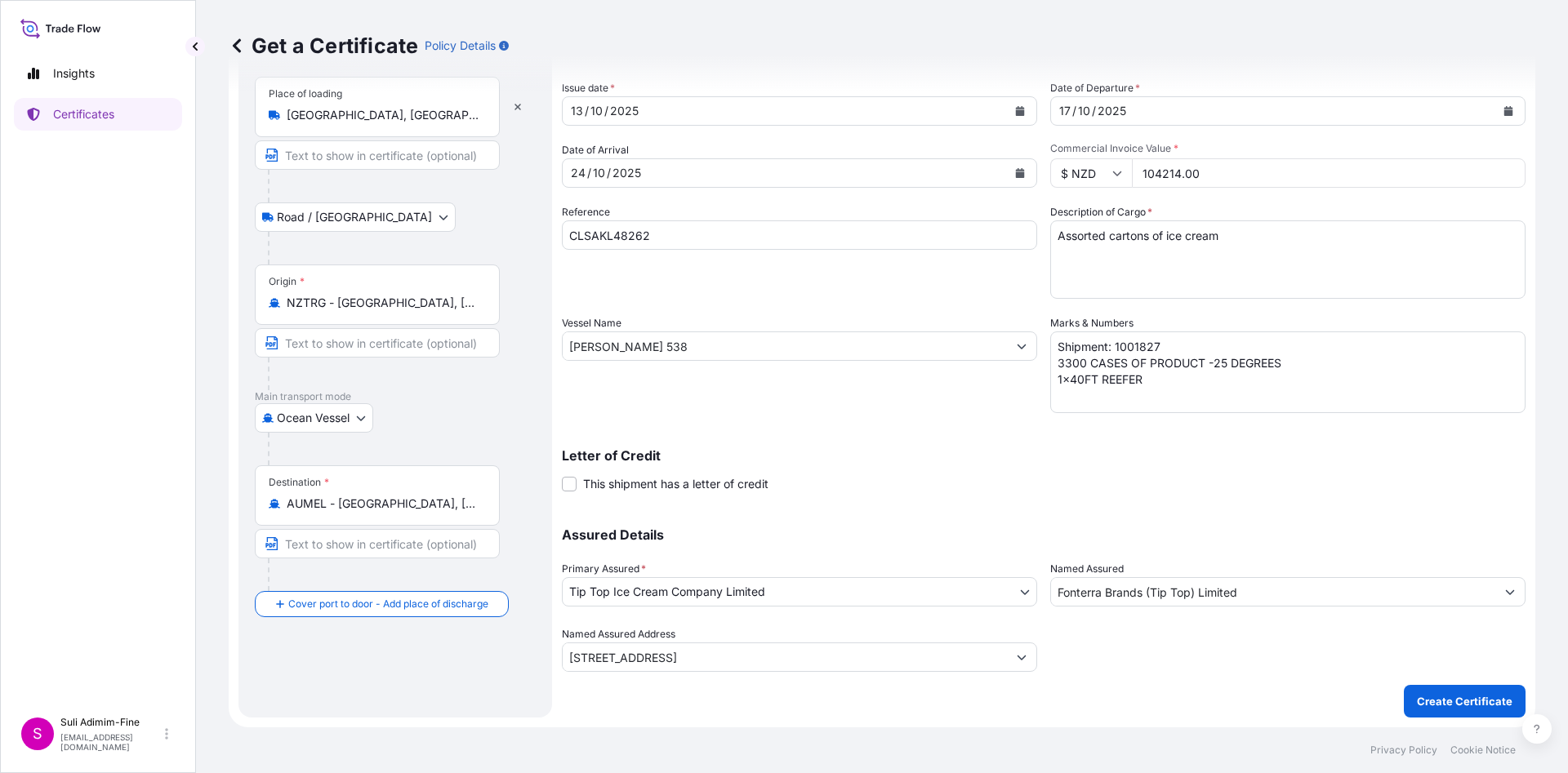
click at [1481, 449] on p "Letter of Credit" at bounding box center [1043, 456] width 964 height 13
click at [1016, 106] on icon "Calendar" at bounding box center [1020, 110] width 9 height 9
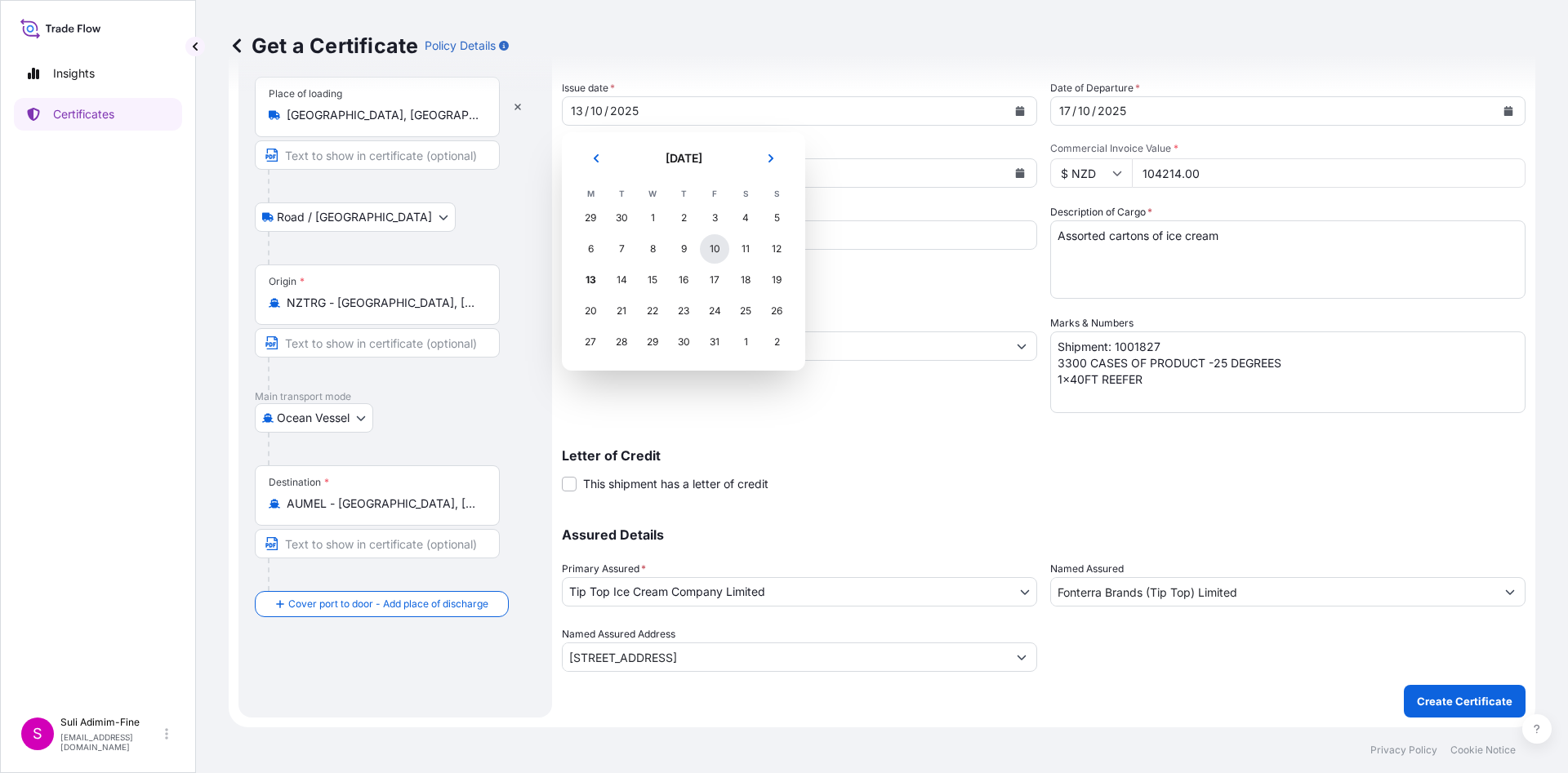
click at [711, 251] on div "10" at bounding box center [714, 248] width 29 height 29
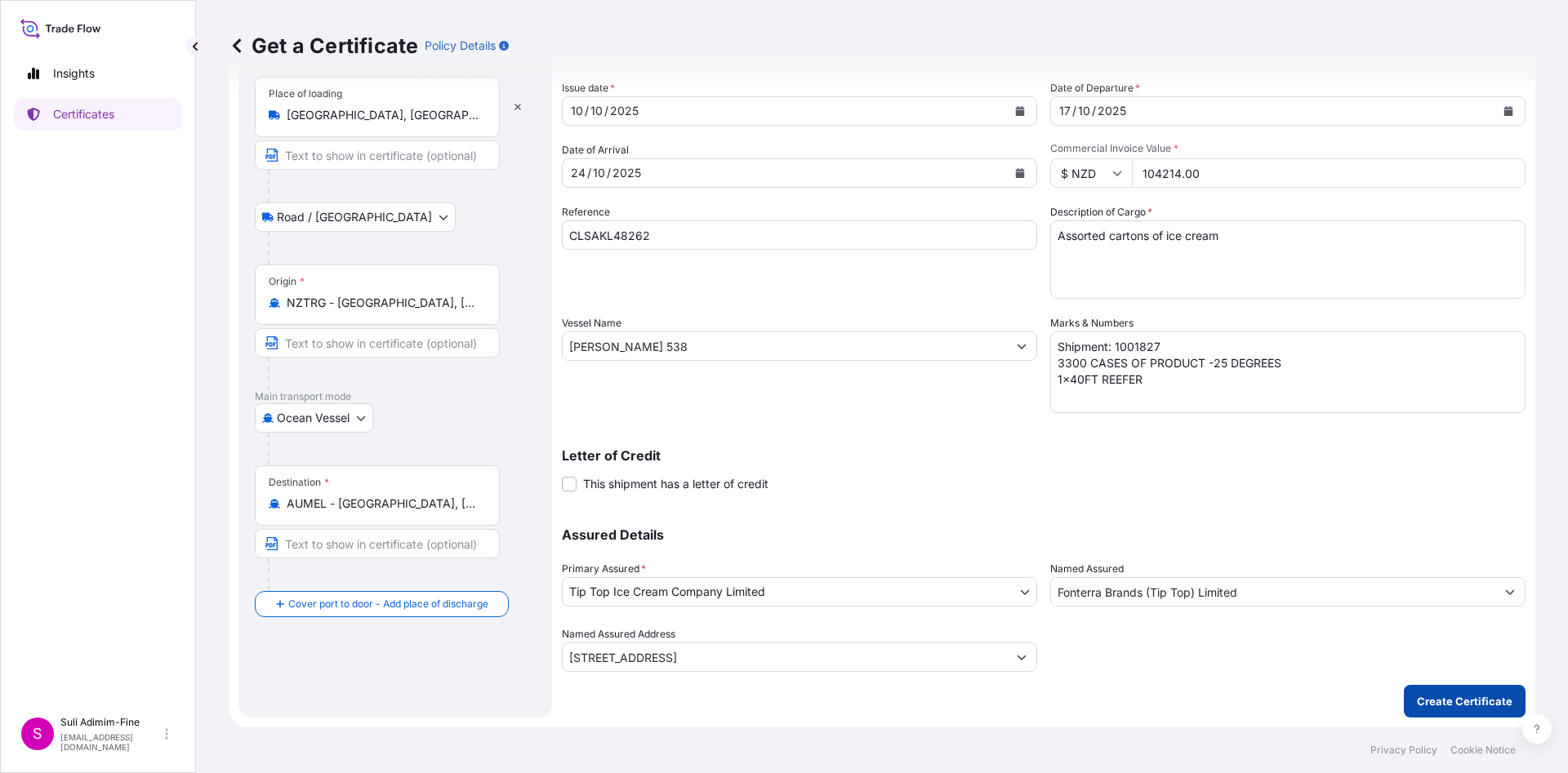
click at [1417, 700] on p "Create Certificate" at bounding box center [1464, 700] width 95 height 16
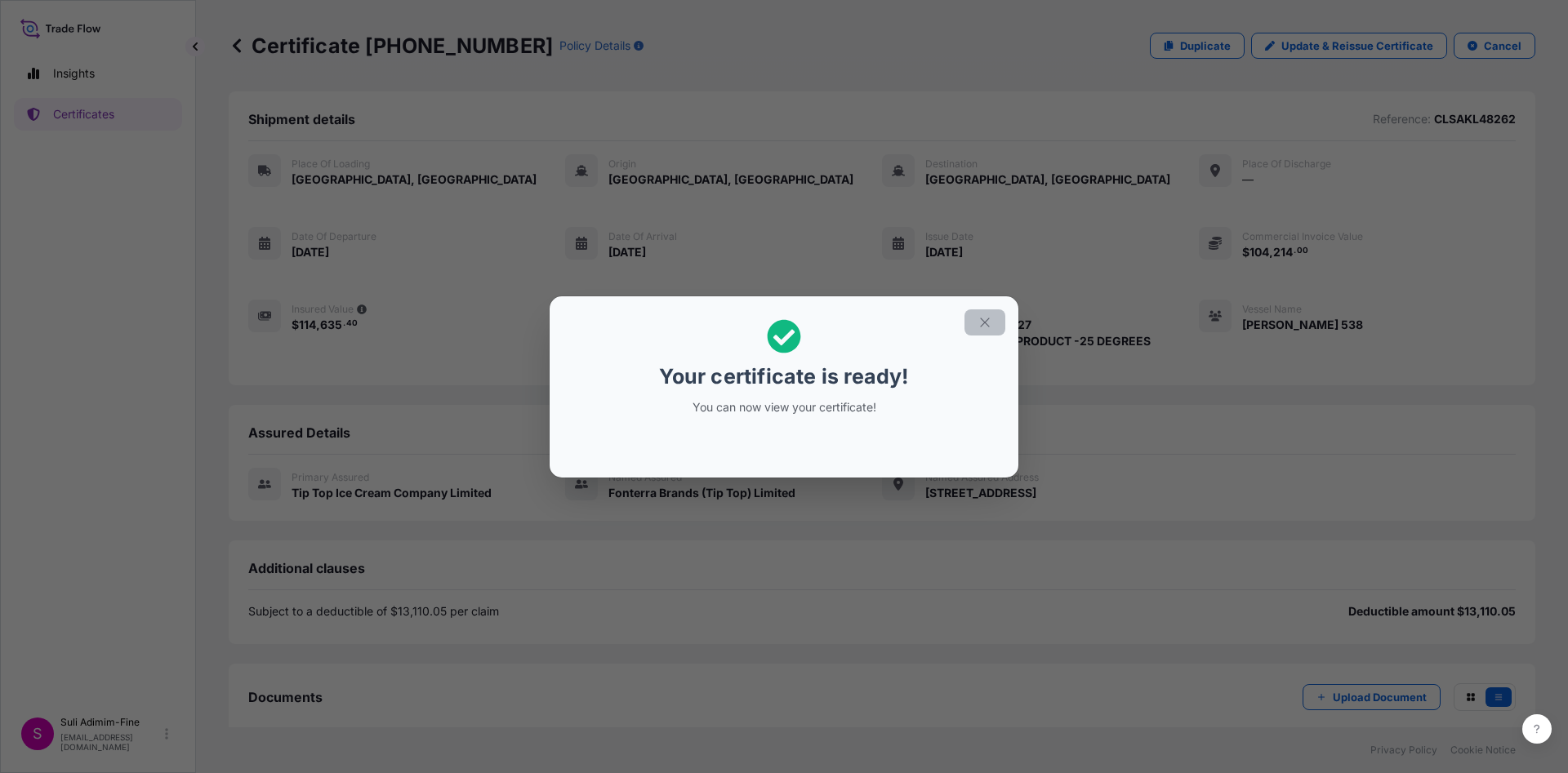
click at [987, 318] on icon "button" at bounding box center [985, 323] width 15 height 15
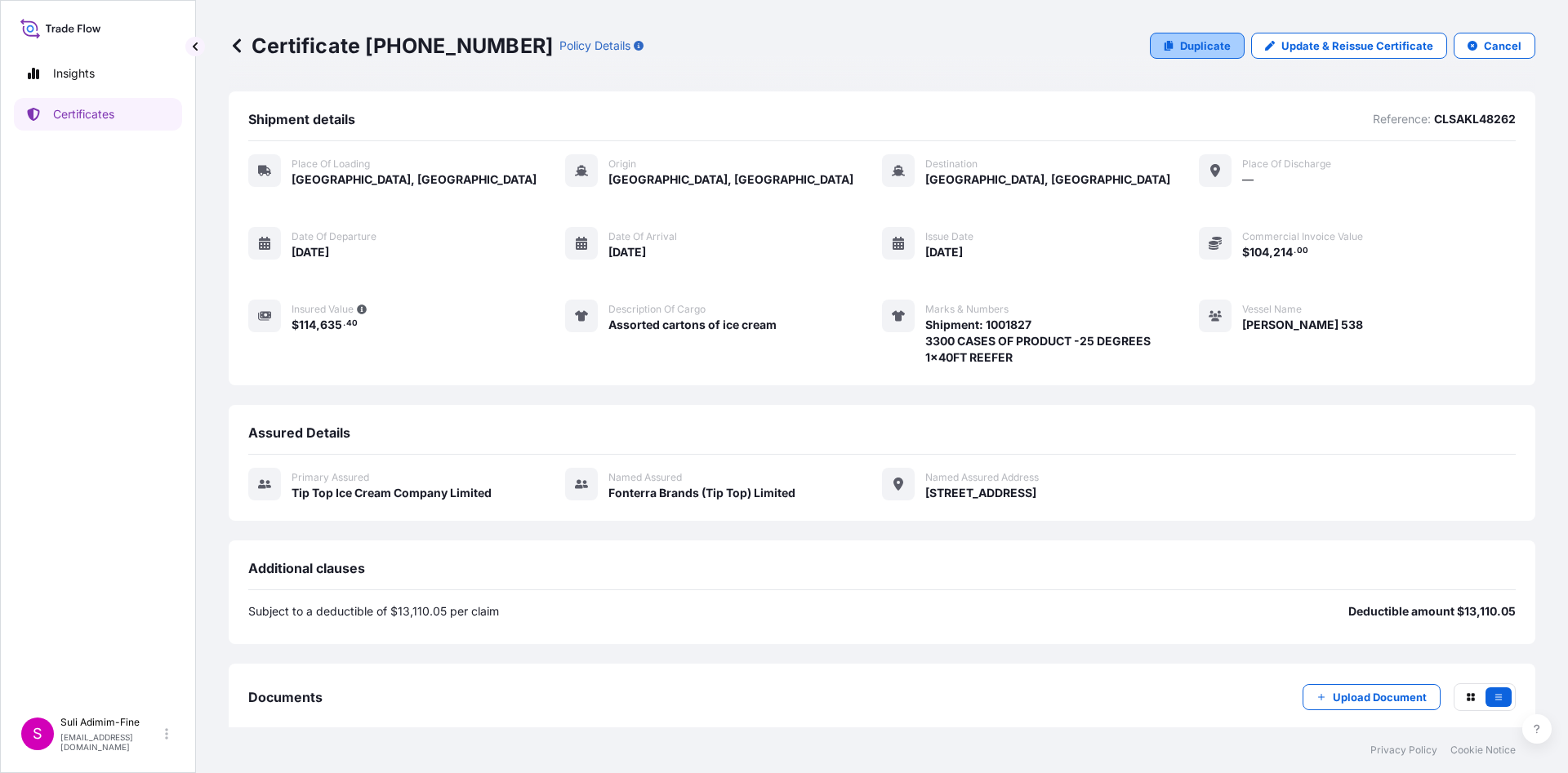
click at [1180, 38] on p "Duplicate" at bounding box center [1206, 45] width 51 height 16
select select "Road / [GEOGRAPHIC_DATA]"
select select "Ocean Vessel"
select select "31891"
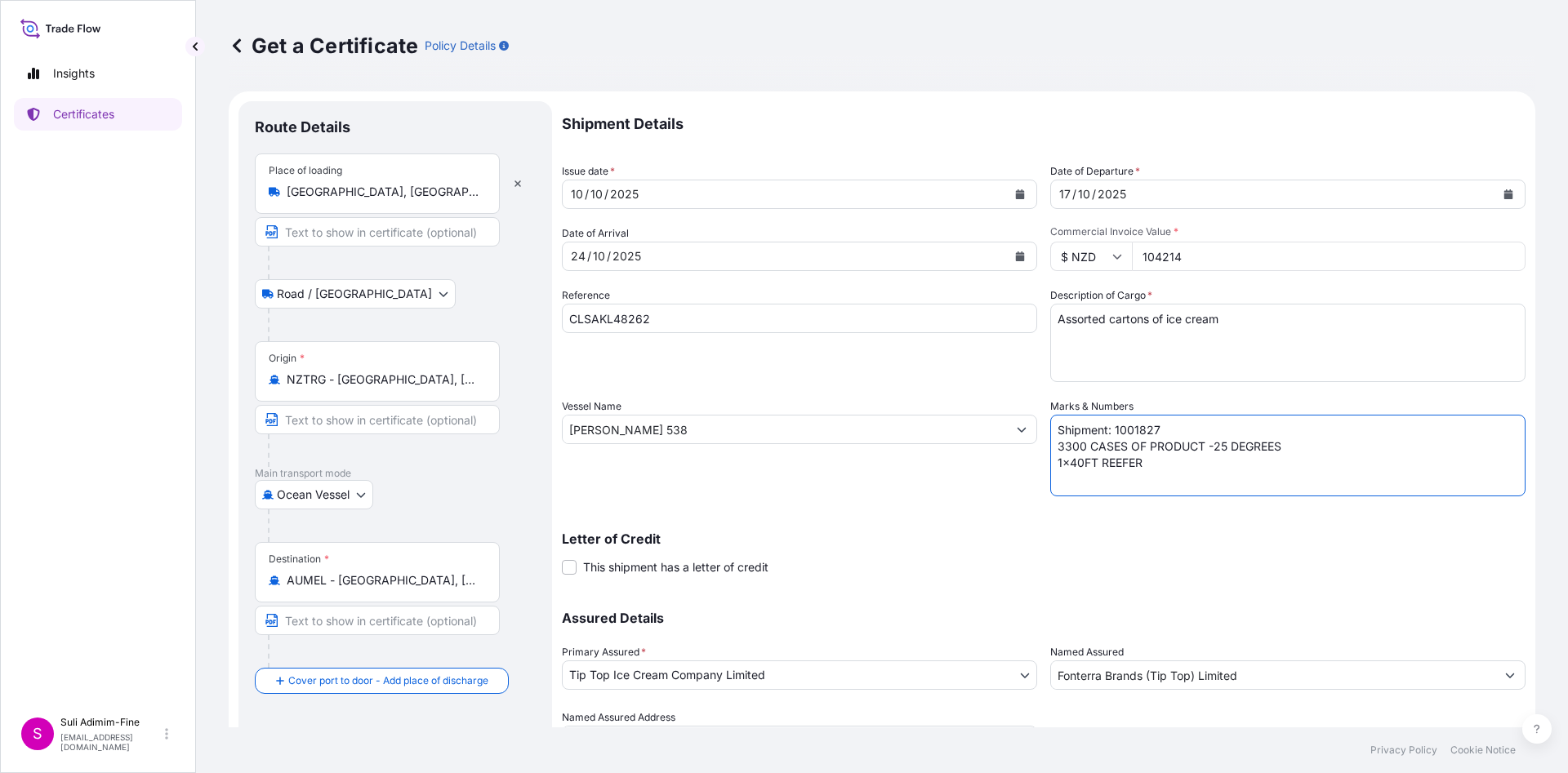
click at [1157, 437] on textarea "Shipment: 1001827 3300 CASES OF PRODUCT -25 DEGREES 1x40FT REEFER" at bounding box center [1287, 455] width 475 height 82
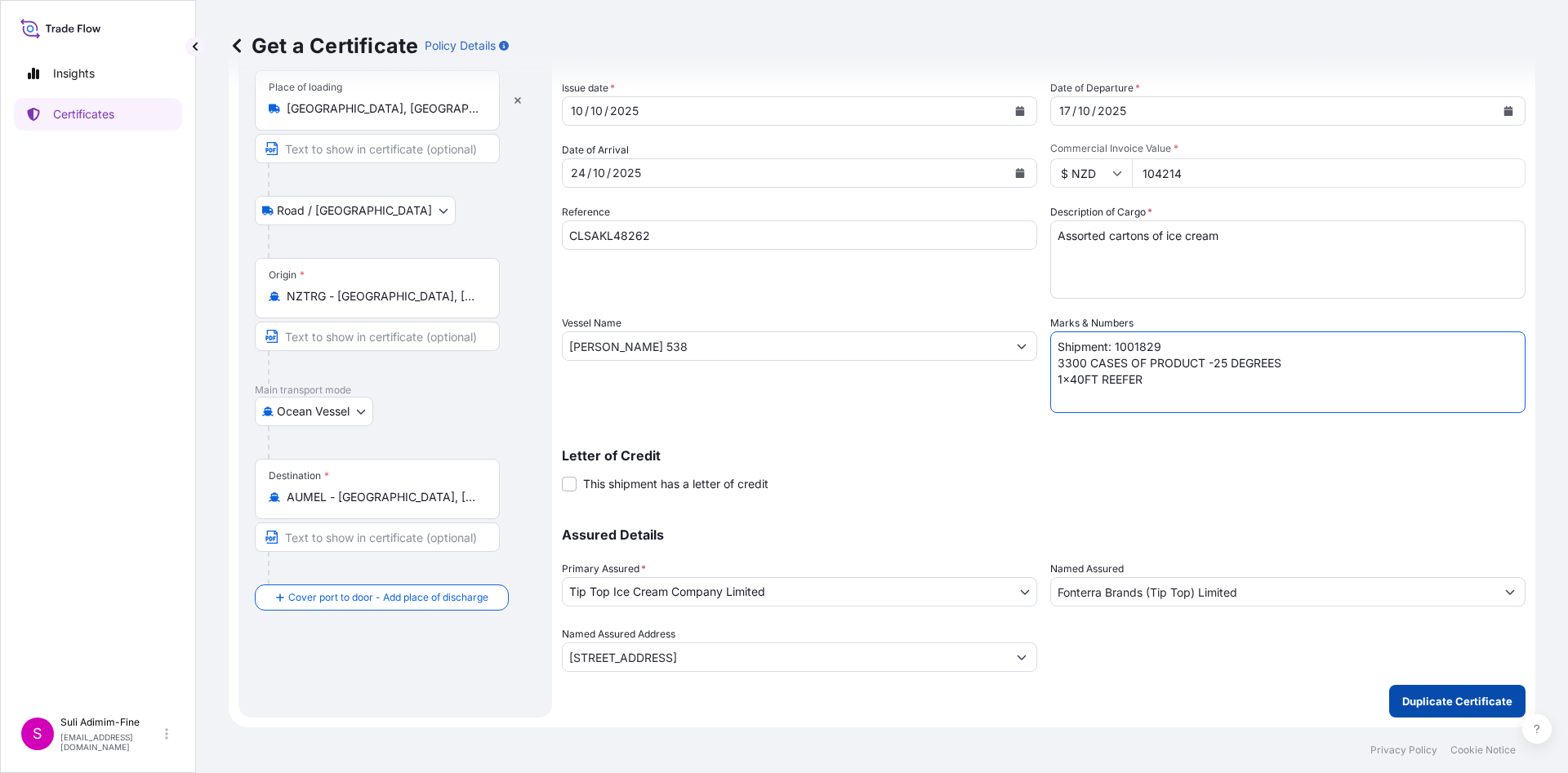
type textarea "Shipment: 1001829 3300 CASES OF PRODUCT -25 DEGREES 1x40FT REEFER"
click at [1417, 704] on p "Duplicate Certificate" at bounding box center [1457, 700] width 110 height 16
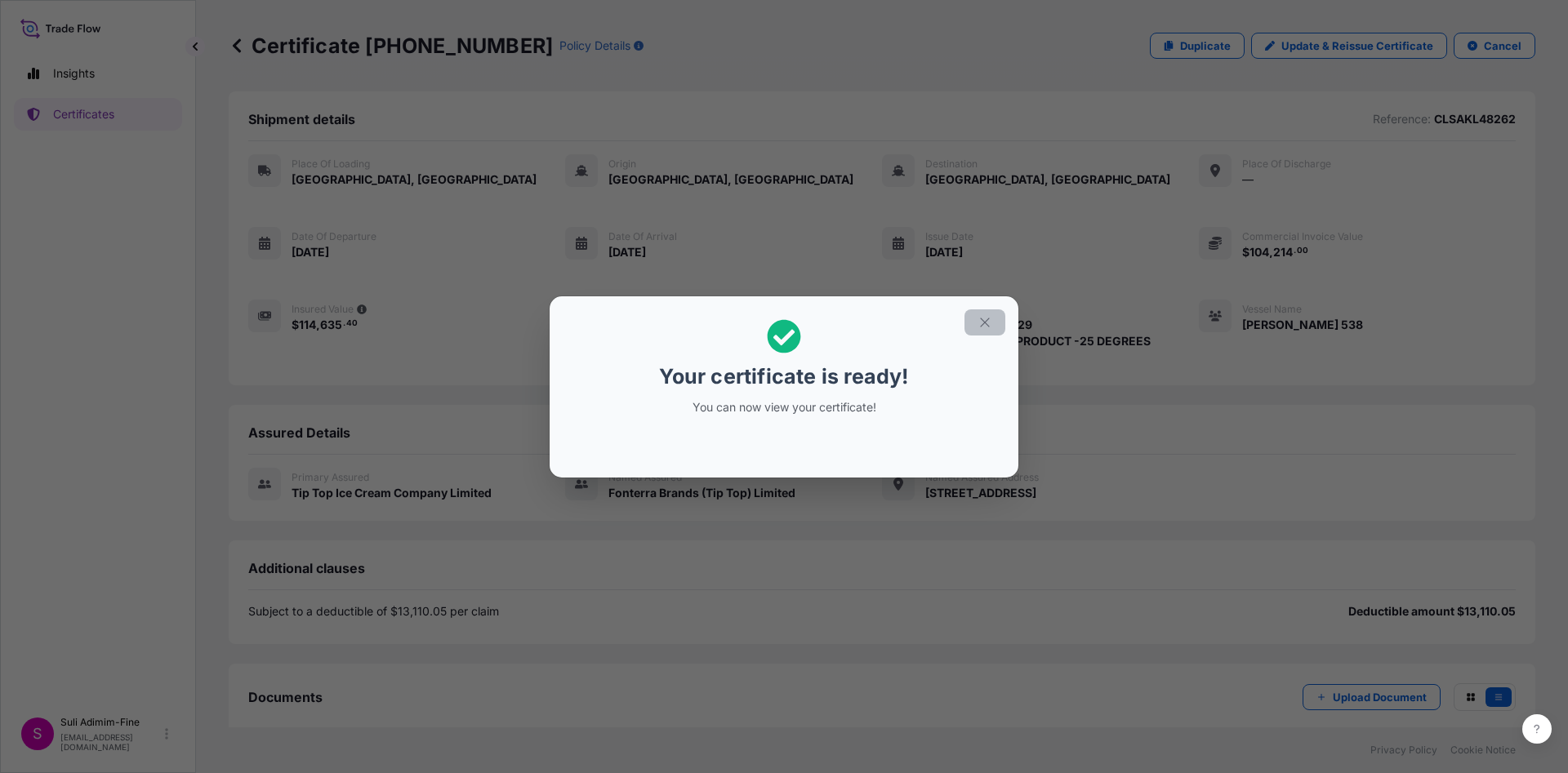
click at [984, 317] on icon "button" at bounding box center [985, 323] width 15 height 15
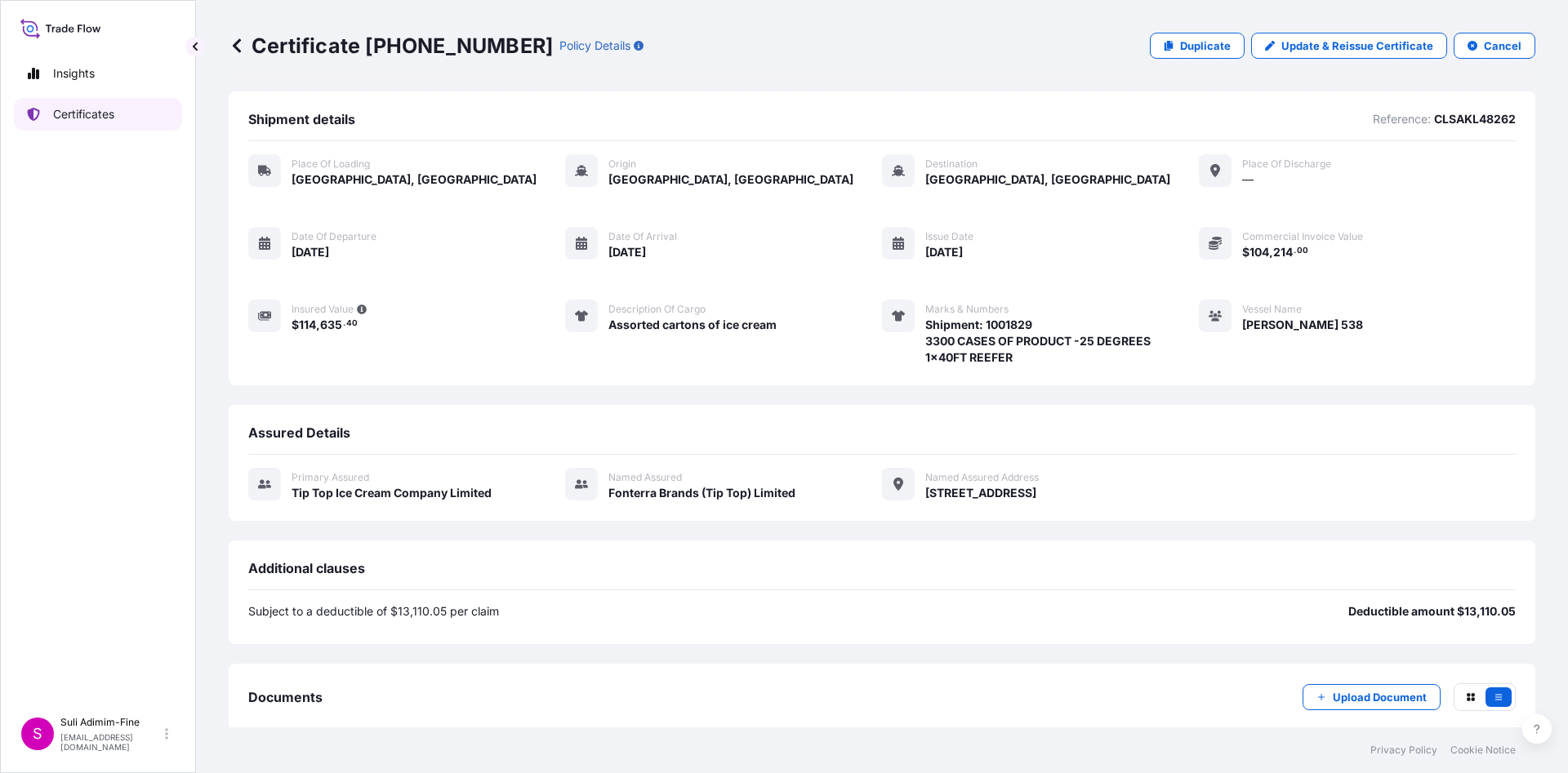
click at [128, 125] on link "Certificates" at bounding box center [98, 114] width 168 height 33
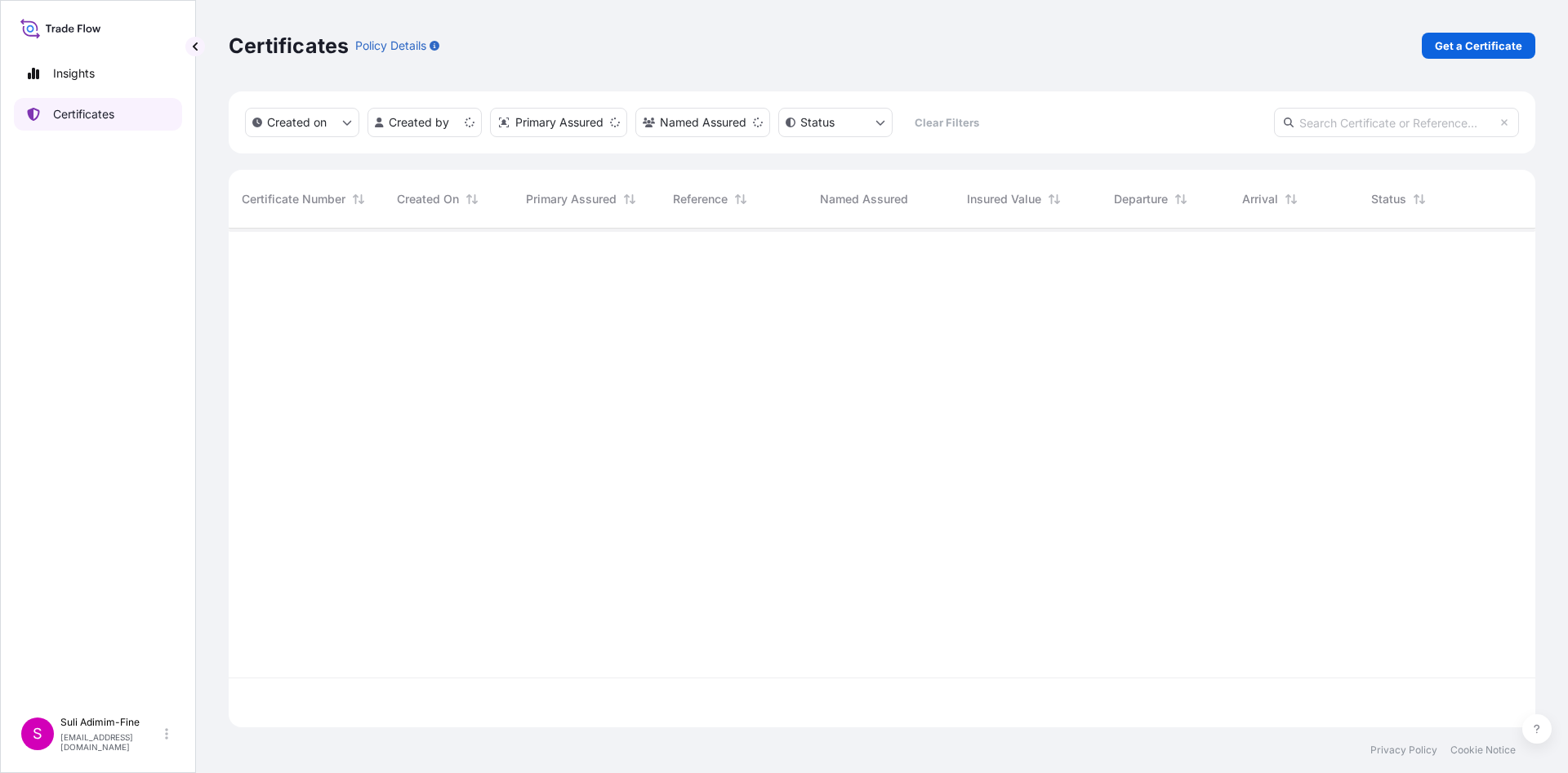
scroll to position [489, 1288]
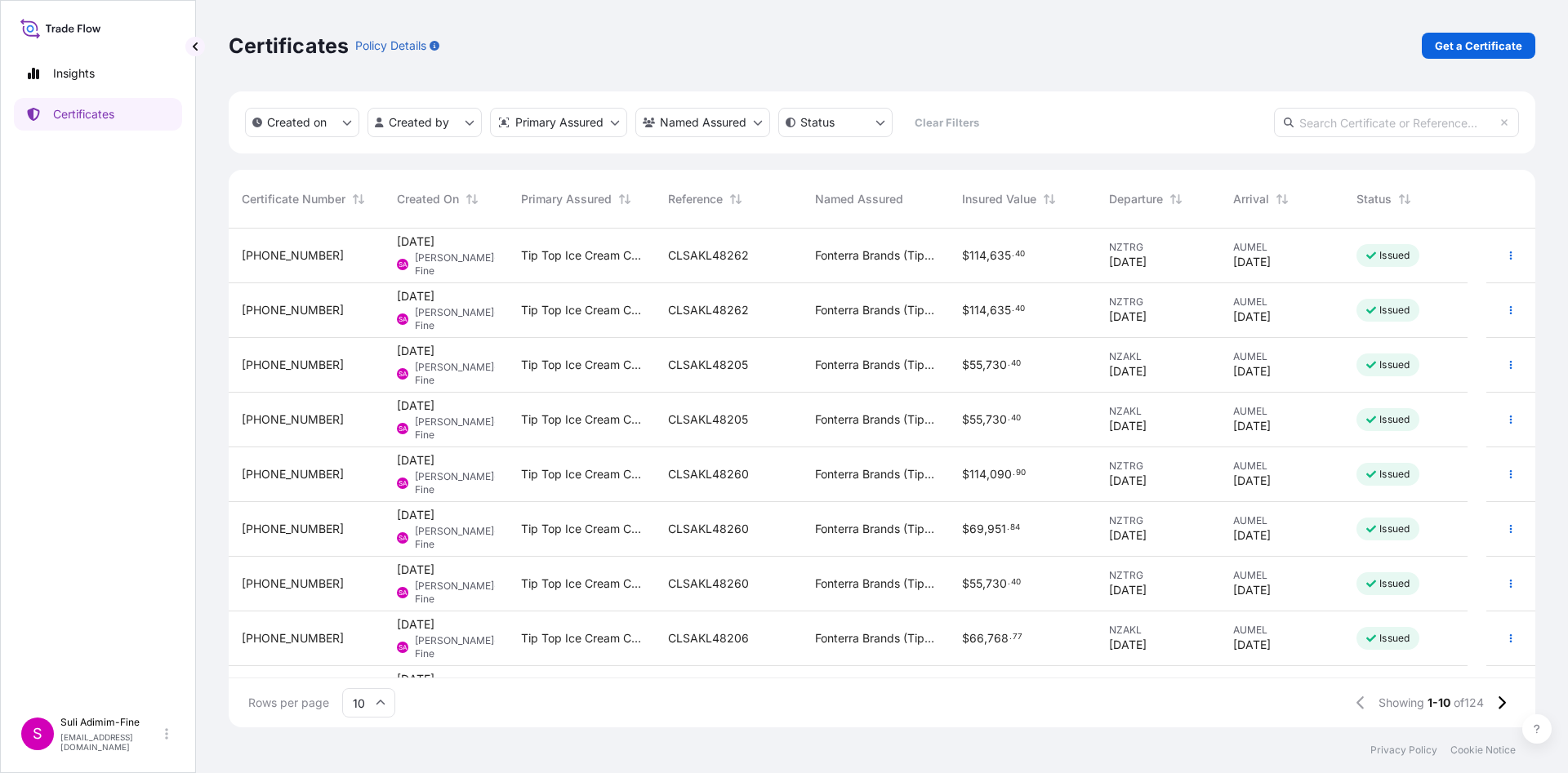
click at [989, 45] on div "Certificates Policy Details Get a Certificate" at bounding box center [882, 46] width 1307 height 26
click at [1497, 318] on button "button" at bounding box center [1510, 311] width 26 height 26
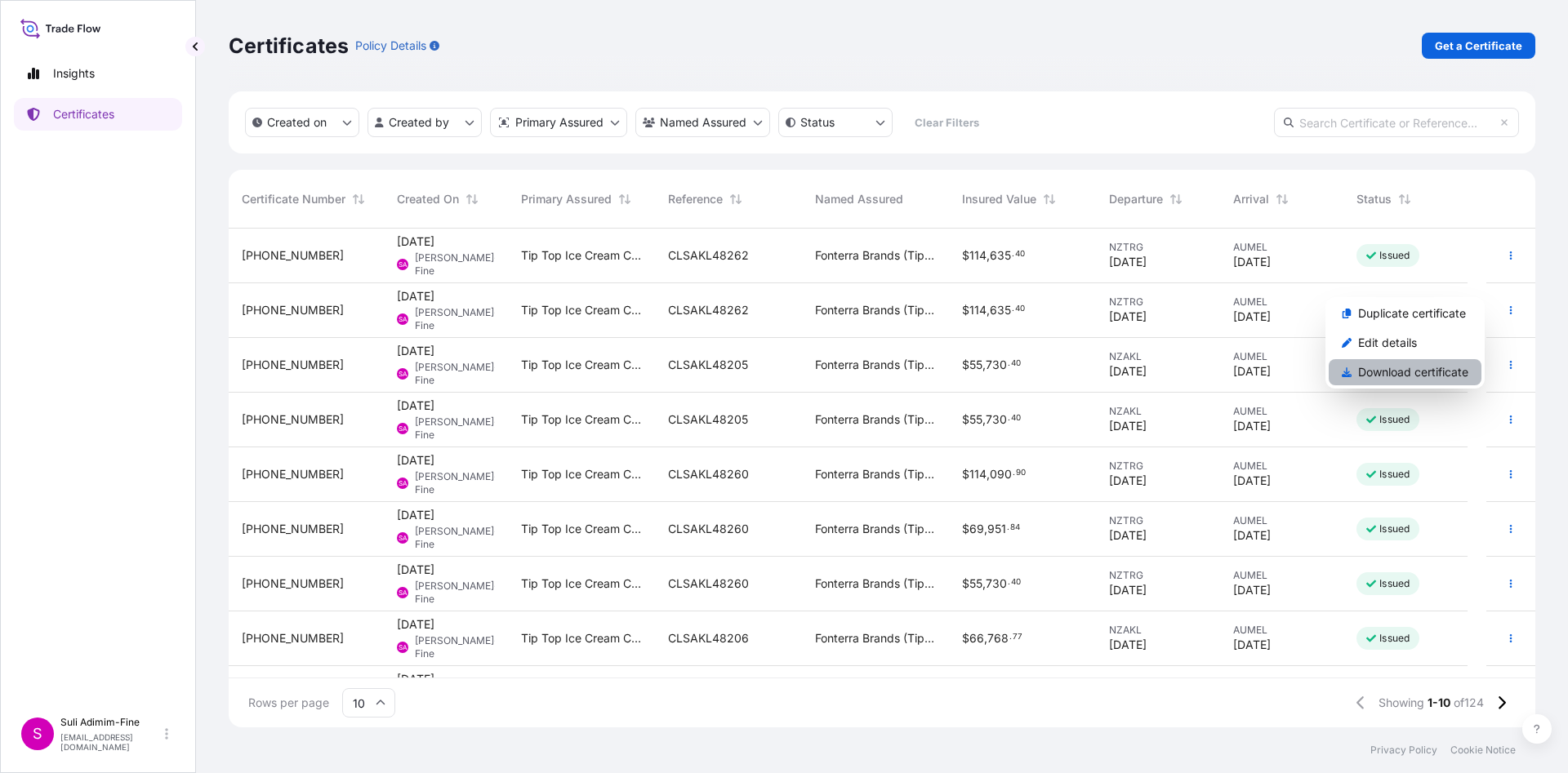
click at [1421, 366] on p "Download certificate" at bounding box center [1413, 372] width 110 height 16
click at [1499, 255] on button "button" at bounding box center [1510, 256] width 26 height 26
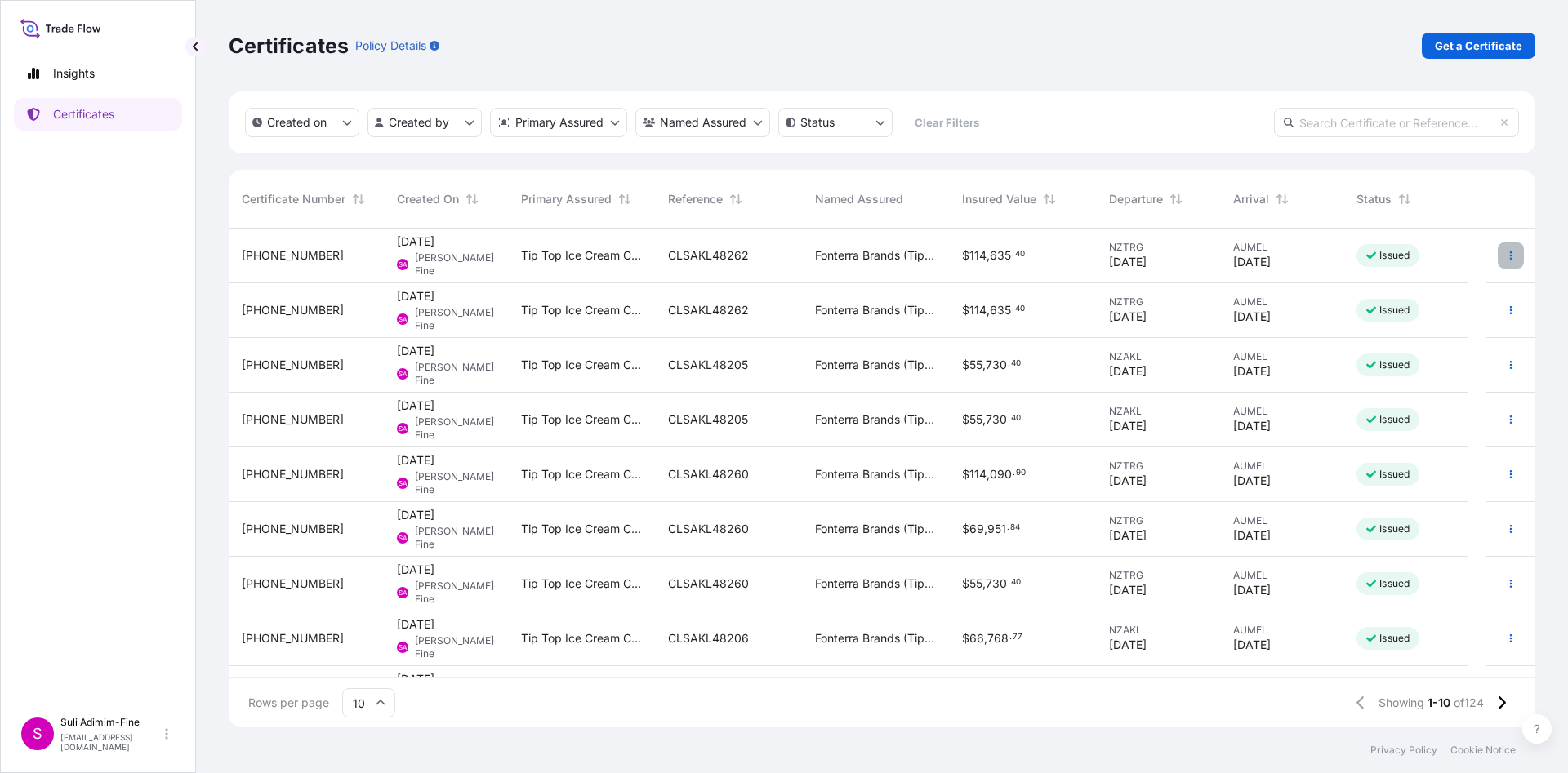
click at [1499, 255] on button "button" at bounding box center [1510, 256] width 26 height 26
click at [1427, 324] on p "Download certificate" at bounding box center [1413, 317] width 110 height 16
